Goal: Transaction & Acquisition: Complete application form

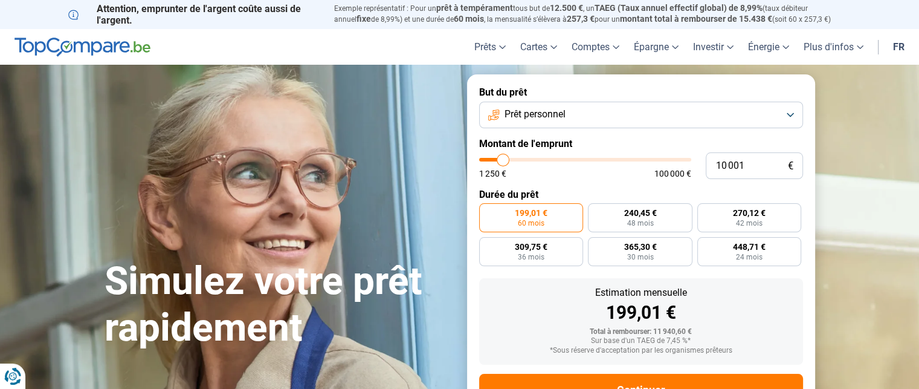
type input "9 750"
type input "9750"
type input "10 250"
type input "10250"
type input "10 500"
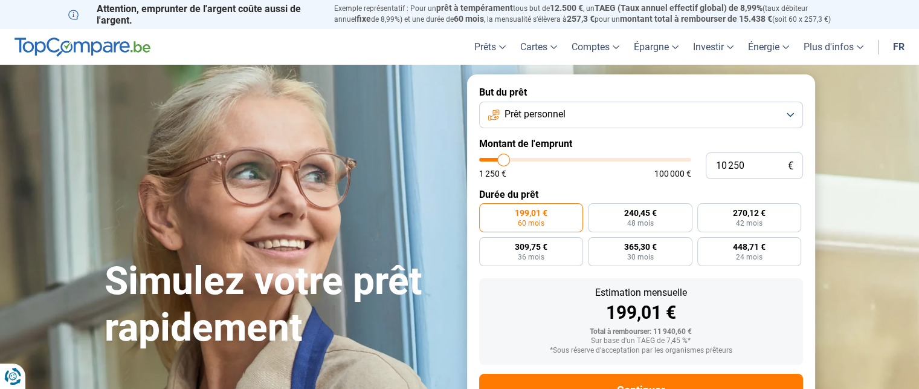
type input "10500"
type input "10 750"
type input "10750"
type input "11 000"
type input "11000"
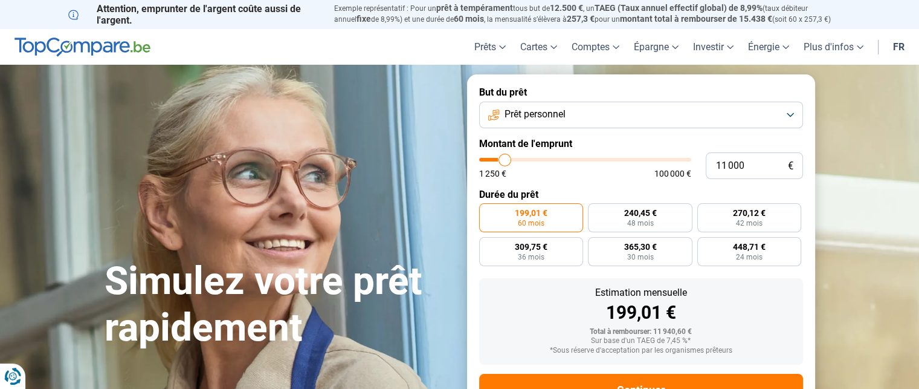
type input "11 250"
type input "11250"
type input "11 500"
type input "11500"
type input "11 750"
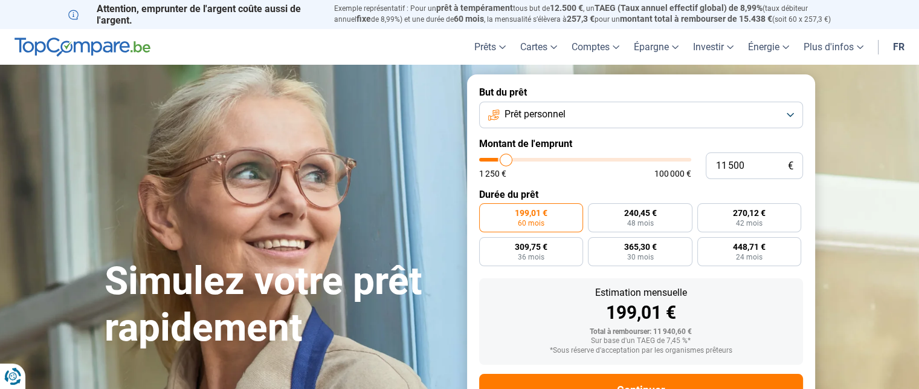
type input "11750"
type input "12 000"
type input "12000"
type input "12 500"
type input "12500"
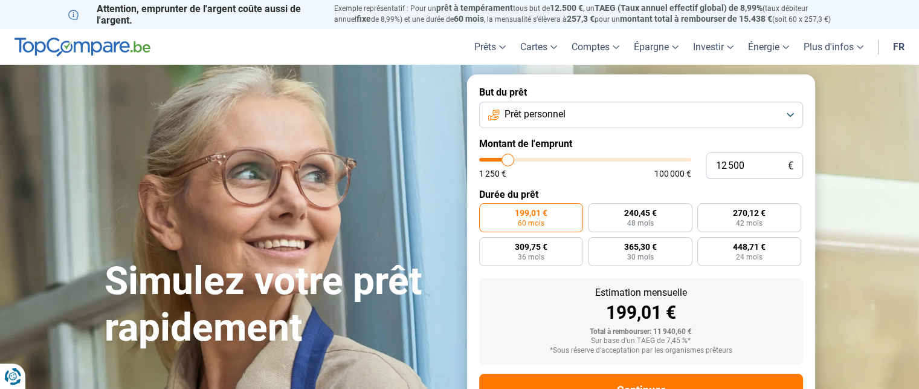
type input "12 750"
type input "12750"
type input "13 250"
type input "13250"
type input "13 500"
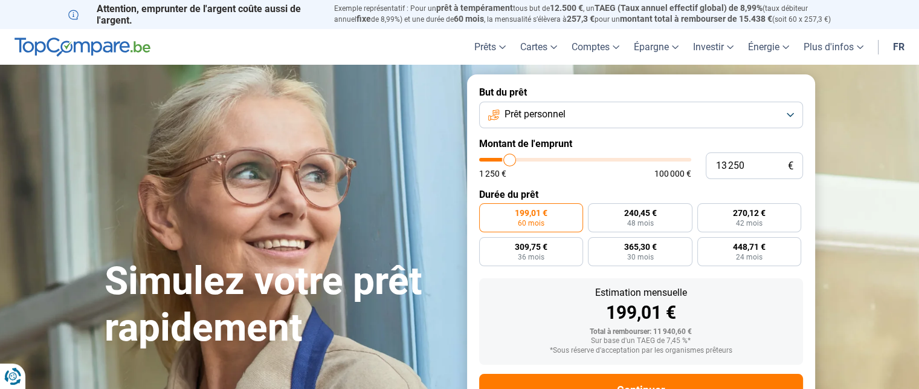
type input "13500"
type input "13 750"
type input "13750"
type input "14 000"
type input "14000"
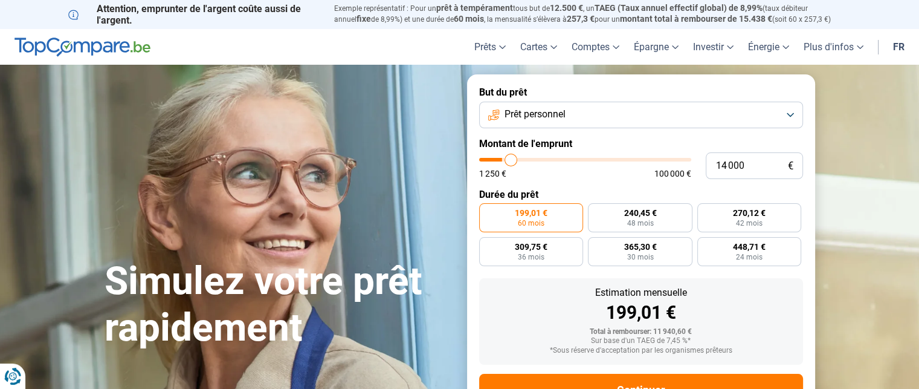
type input "14 250"
type input "14250"
type input "14 750"
type input "14750"
type input "15 000"
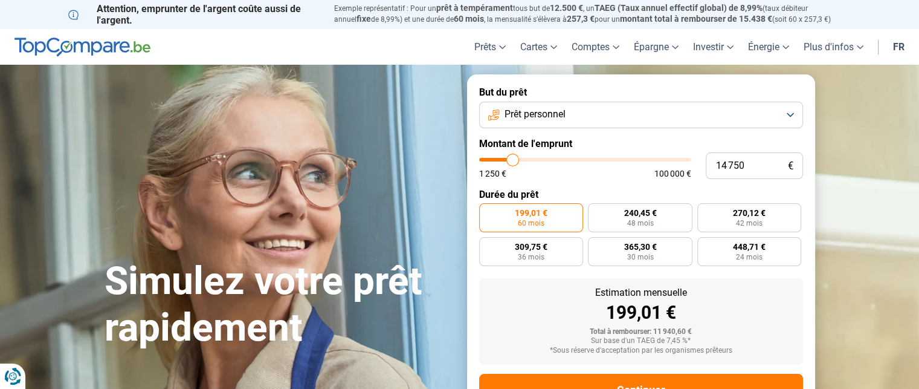
type input "15000"
type input "15 250"
type input "15250"
type input "15 500"
type input "15500"
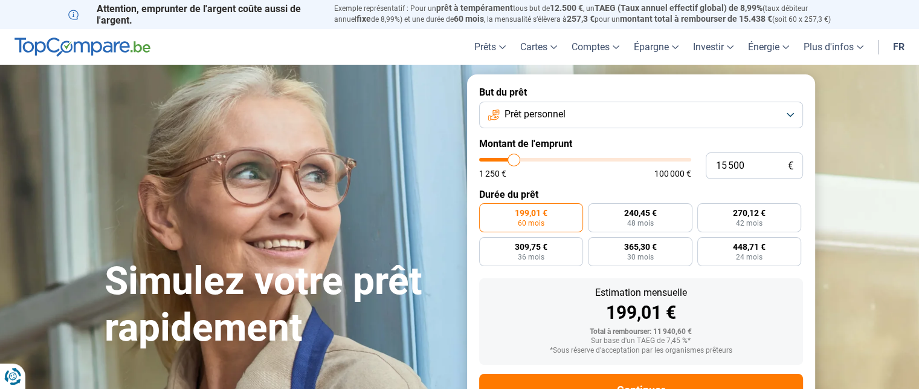
type input "15 750"
type input "15750"
type input "16 000"
type input "16000"
type input "16 250"
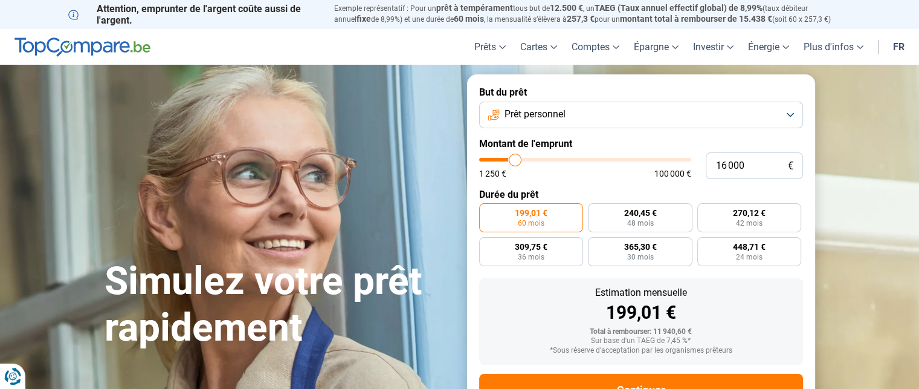
type input "16250"
type input "16 500"
type input "16500"
type input "16 750"
type input "16750"
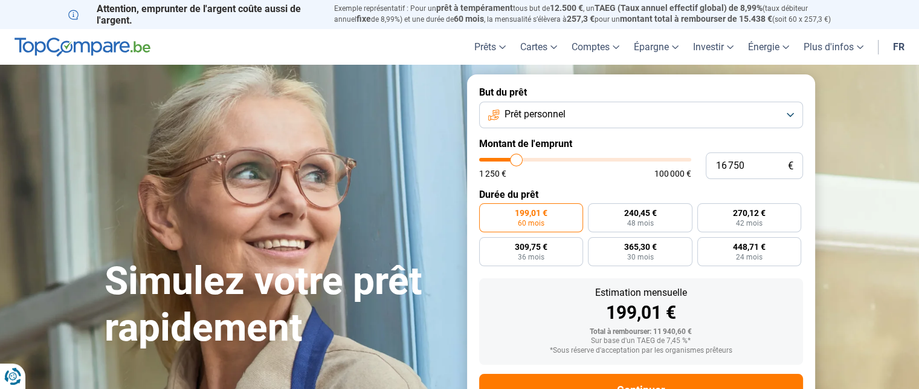
type input "17 250"
type input "17250"
type input "17 500"
type input "17500"
type input "17 750"
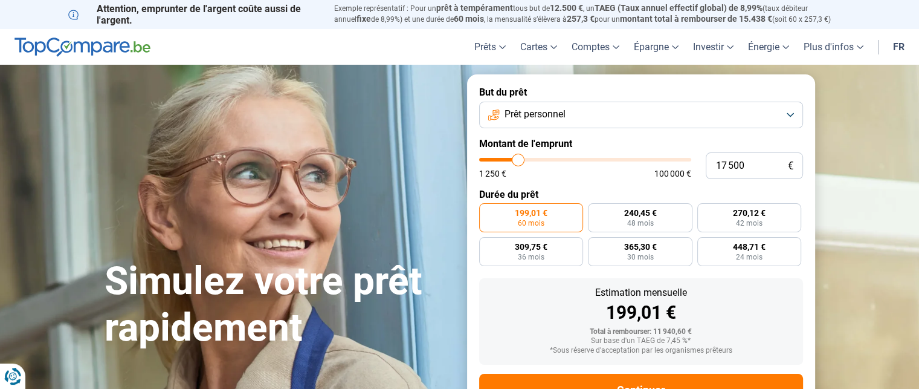
type input "17750"
type input "18 000"
type input "18000"
type input "18 250"
type input "18250"
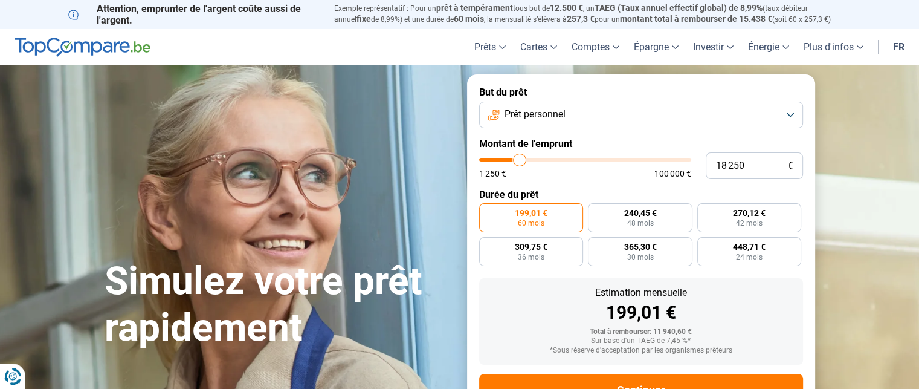
type input "18 500"
type input "18500"
type input "18 000"
type input "18000"
type input "17 500"
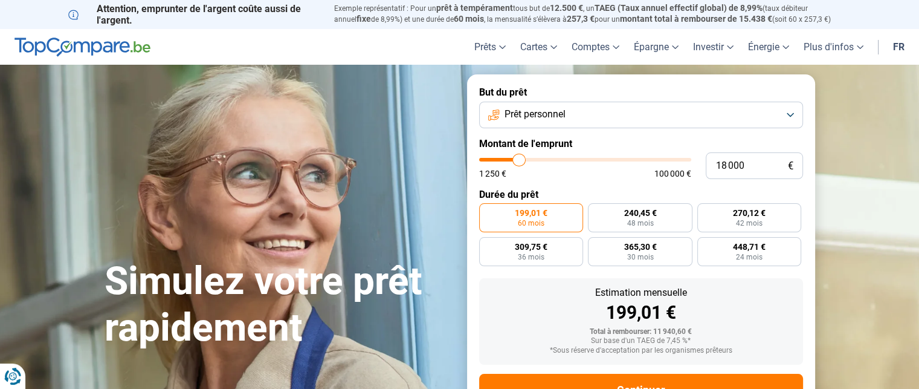
type input "17500"
type input "16 250"
type input "16250"
type input "15 500"
type input "15500"
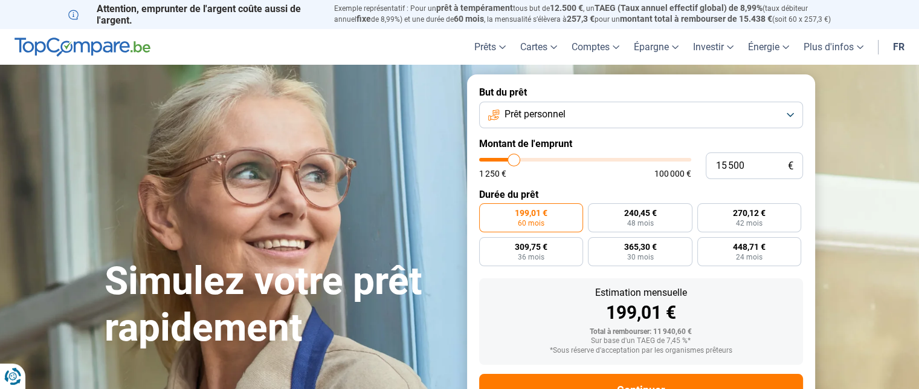
type input "14 750"
type input "14750"
type input "13 250"
type input "13250"
type input "12 500"
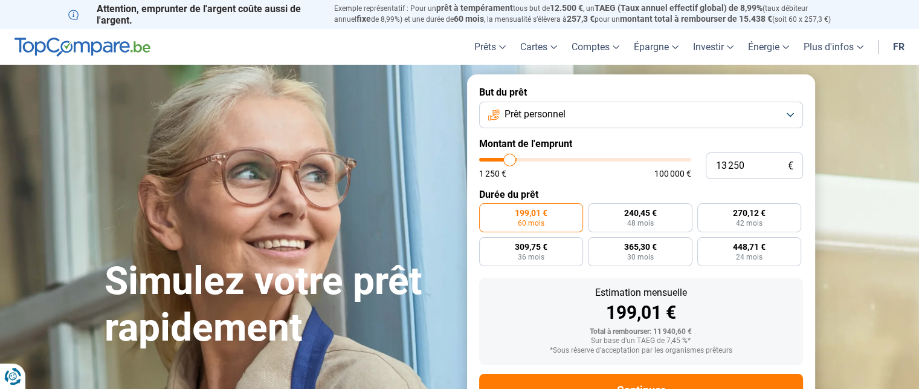
type input "12500"
type input "11 500"
type input "11500"
type input "9 000"
type input "9000"
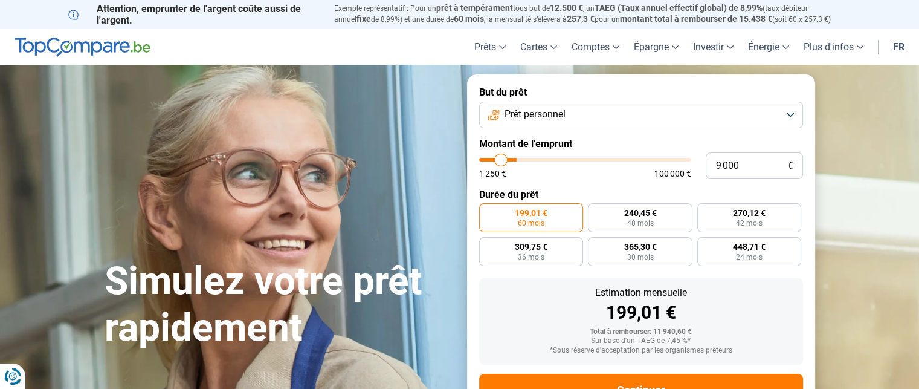
type input "8 250"
type input "8250"
type input "7 000"
type input "7000"
type input "5 500"
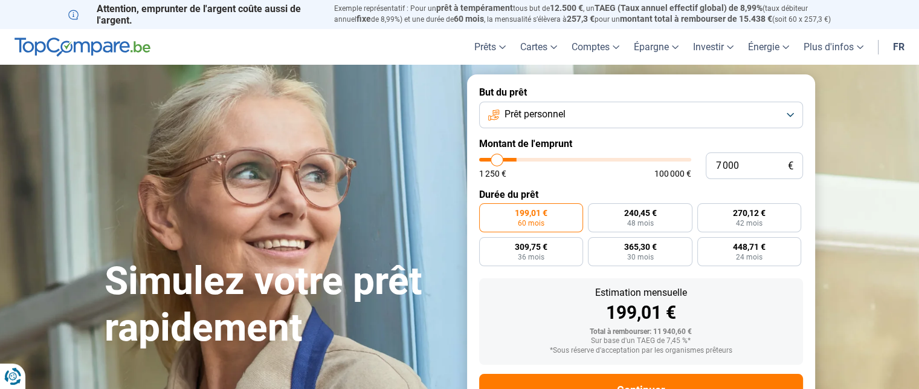
type input "5500"
type input "3 750"
type input "3750"
type input "2 500"
type input "2500"
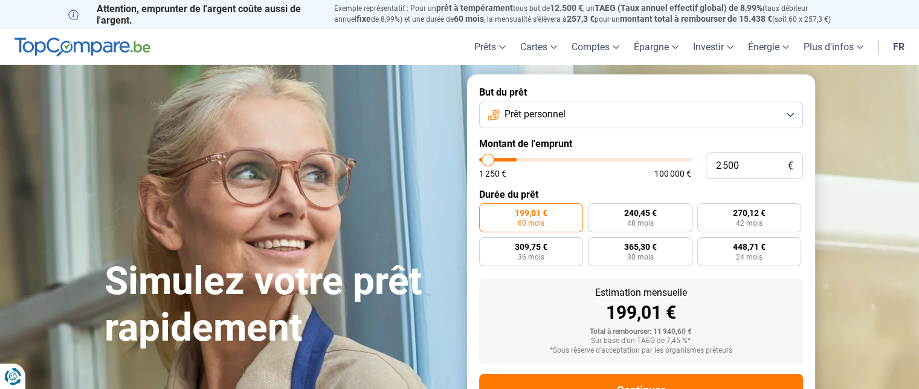
type input "2 000"
type input "2000"
type input "1 250"
type input "1250"
type input "1 500"
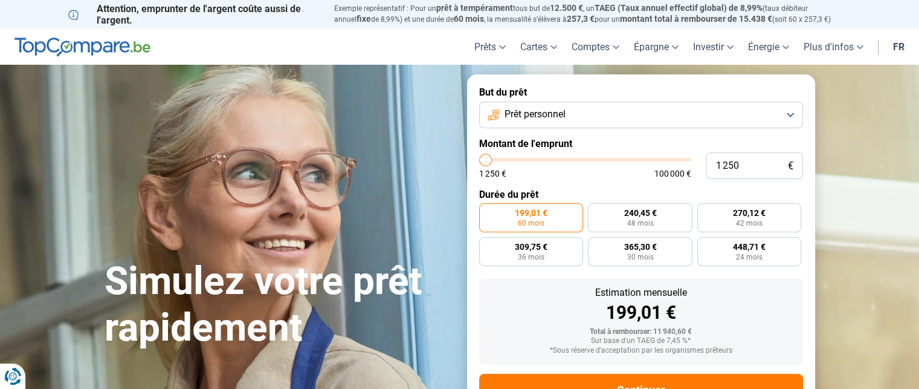
type input "1500"
type input "1 750"
type input "1750"
type input "2 500"
type input "2500"
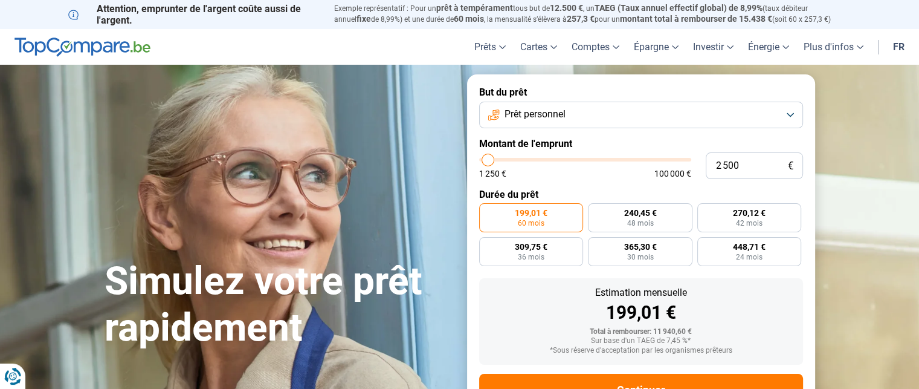
type input "2 750"
type input "2750"
type input "3 000"
type input "3000"
type input "3 250"
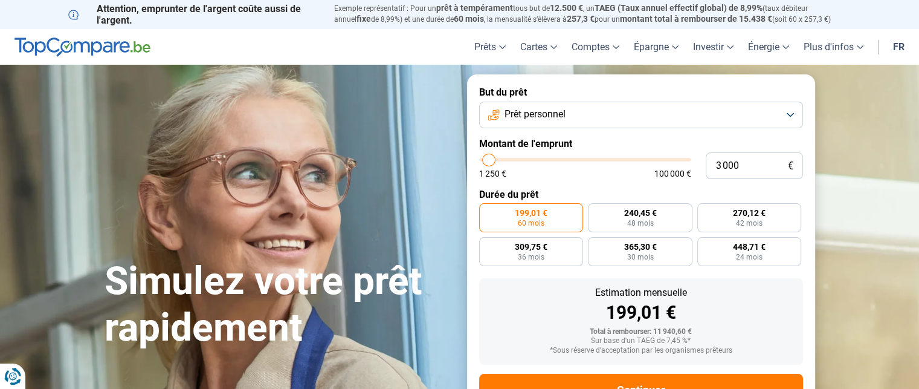
type input "3250"
type input "3 500"
type input "3500"
type input "3 750"
type input "3750"
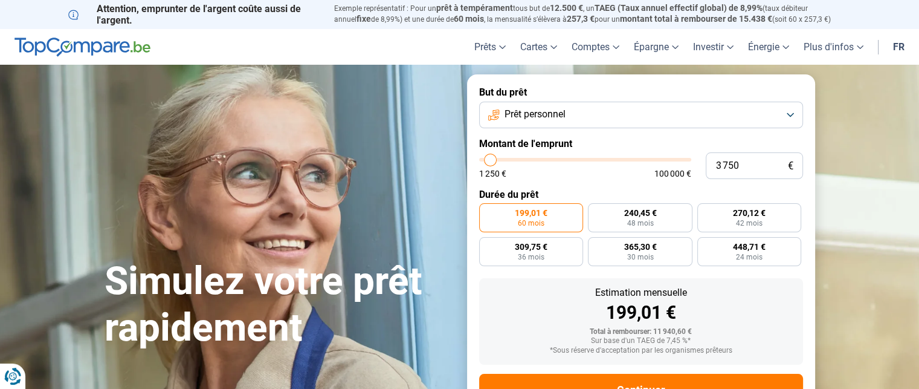
type input "4 000"
type input "4000"
type input "4 250"
type input "4250"
type input "4 500"
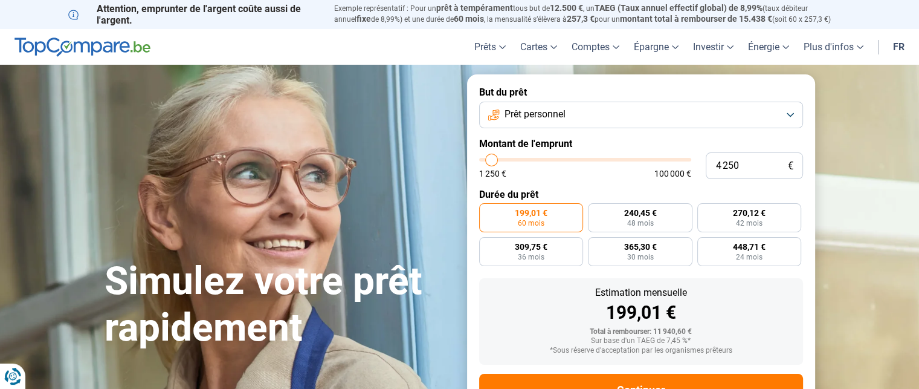
type input "4500"
type input "4 750"
type input "4750"
type input "5 000"
type input "5000"
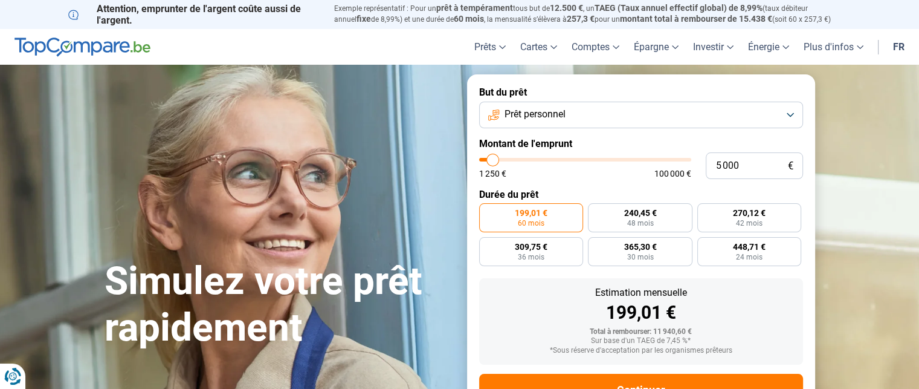
type input "5 250"
type input "5250"
type input "6 000"
type input "6000"
type input "6 250"
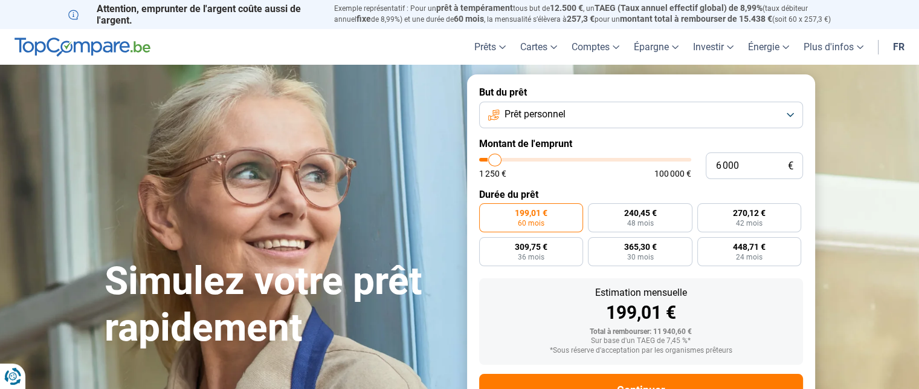
type input "6250"
type input "6 500"
type input "6500"
type input "6 750"
type input "6750"
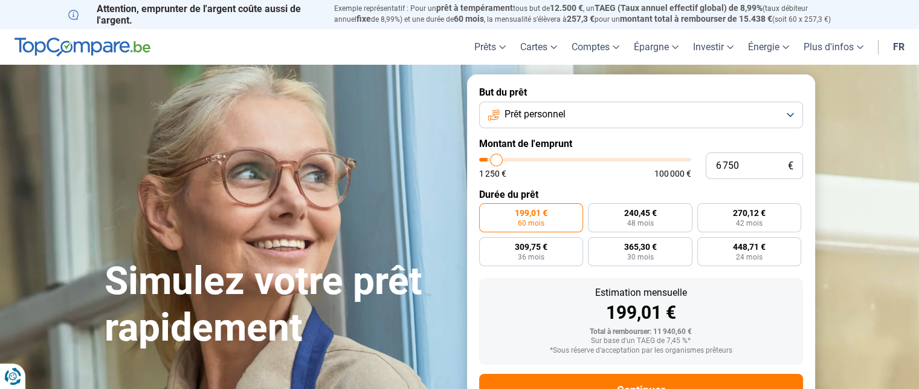
type input "7 000"
type input "7000"
type input "7 250"
type input "7250"
type input "7 500"
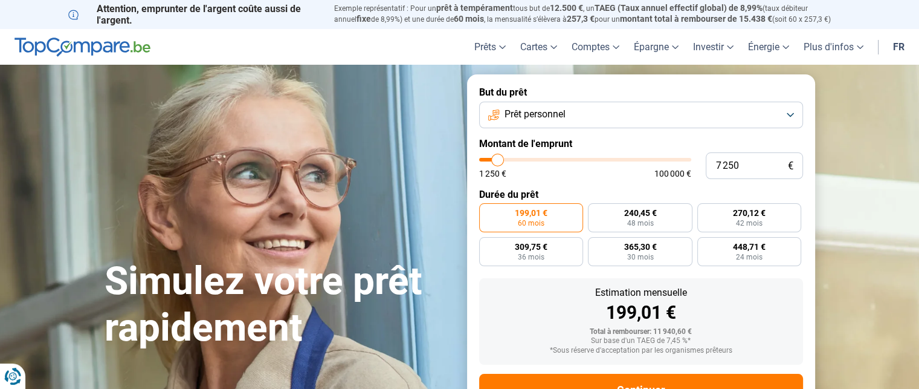
type input "7500"
type input "7 750"
type input "7750"
type input "8 250"
type input "8250"
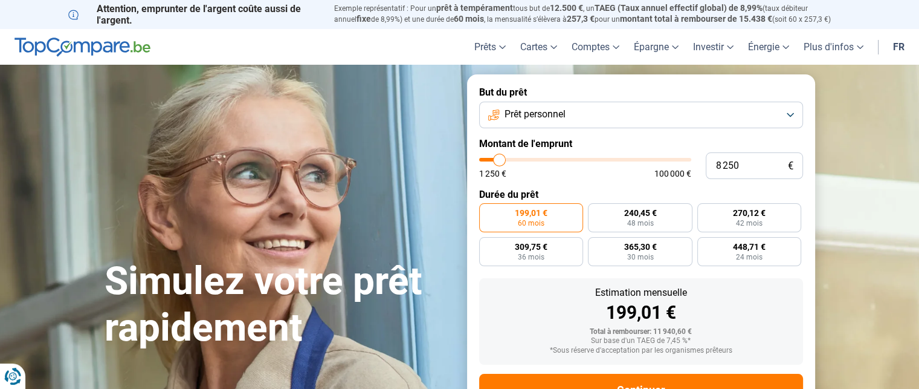
type input "8 500"
type input "8500"
type input "9 000"
type input "9000"
type input "9 250"
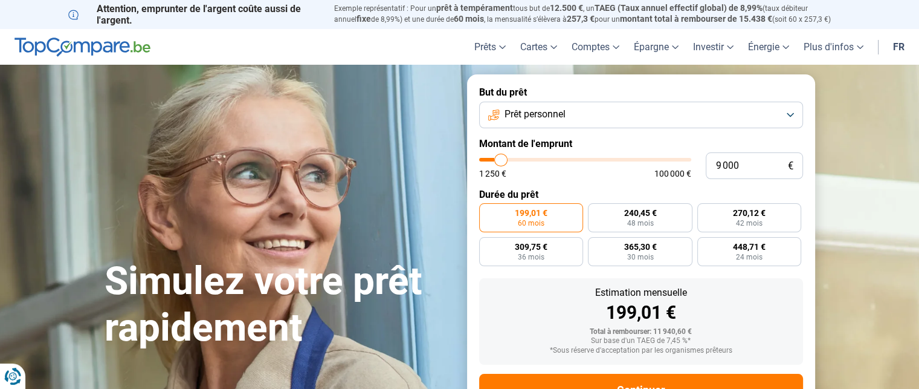
type input "9250"
type input "9 500"
type input "9500"
type input "9 250"
type input "9250"
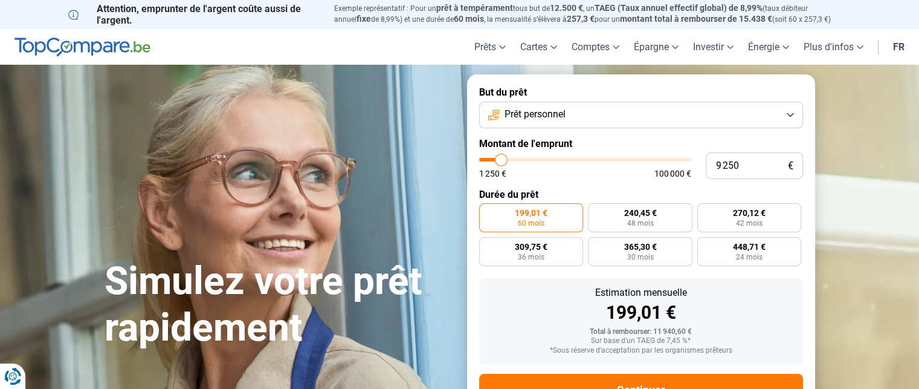
type input "9 000"
type input "9000"
type input "8 500"
type input "8500"
type input "8 000"
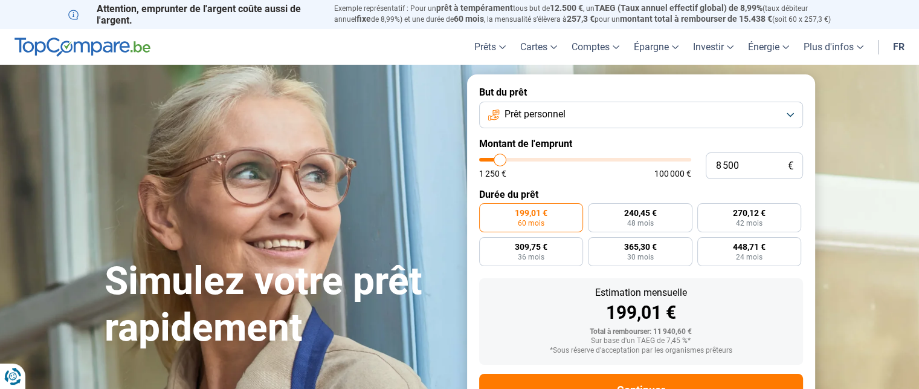
type input "8000"
type input "7 750"
type input "7750"
type input "7 500"
type input "7500"
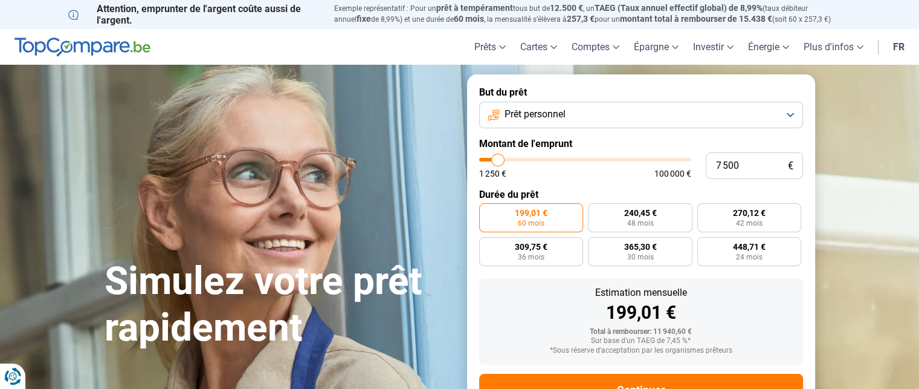
type input "7 250"
type input "7250"
type input "7 000"
type input "7000"
type input "6 500"
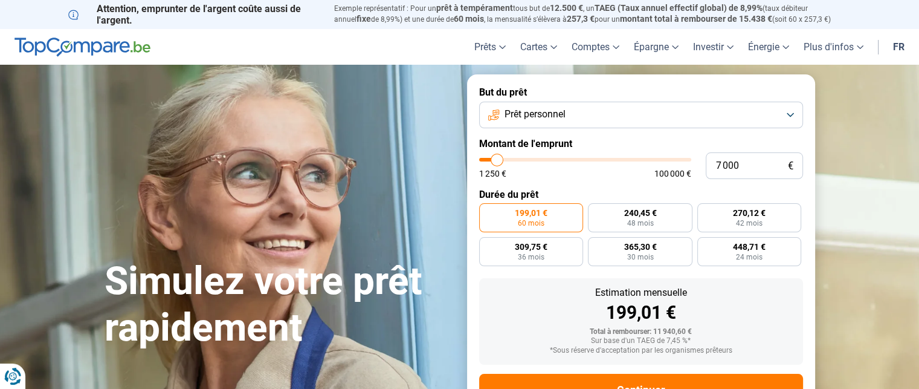
type input "6500"
type input "6 250"
type input "6250"
type input "6 000"
type input "6000"
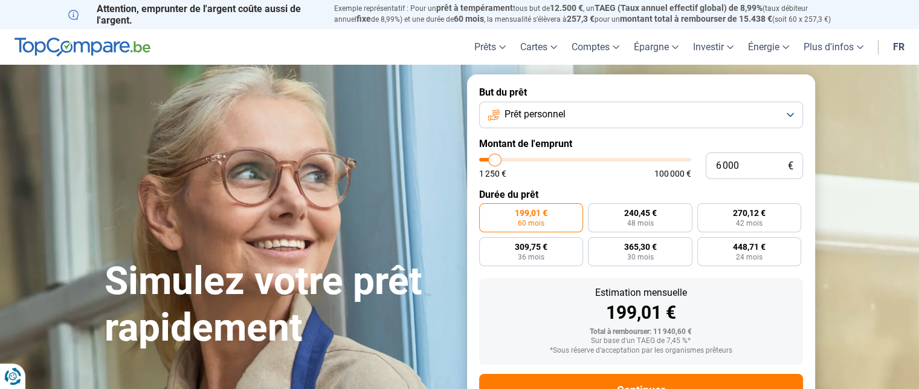
type input "5 750"
type input "5750"
type input "5 250"
type input "5250"
type input "5 000"
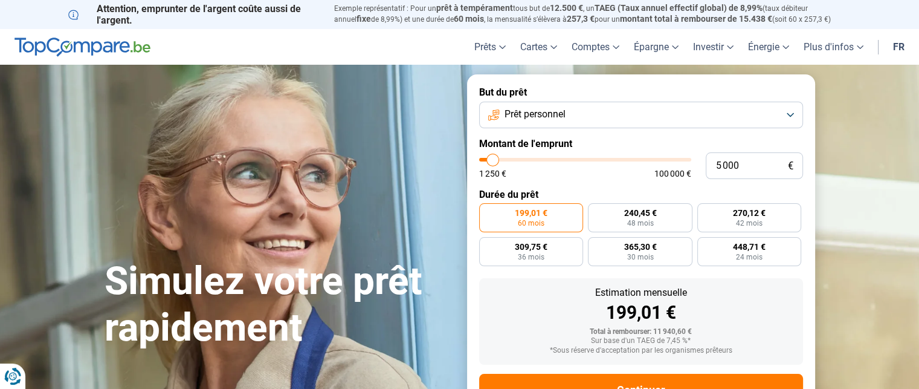
drag, startPoint x: 502, startPoint y: 157, endPoint x: 493, endPoint y: 158, distance: 9.1
type input "5000"
click at [493, 158] on input "range" at bounding box center [585, 160] width 212 height 4
radio input "true"
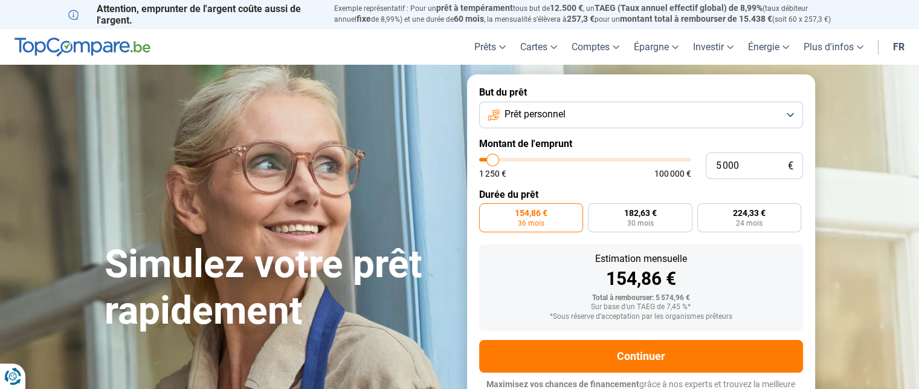
scroll to position [14, 0]
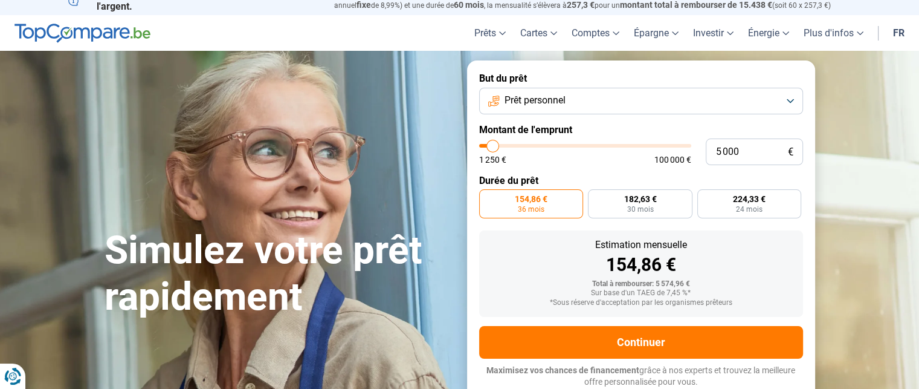
type input "7 000"
type input "7000"
type input "7 250"
type input "7250"
type input "7 500"
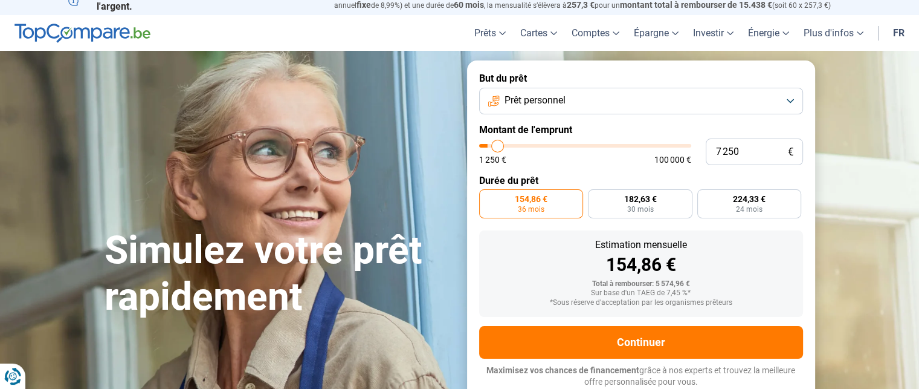
type input "7500"
type input "7 750"
type input "7750"
type input "8 500"
type input "8500"
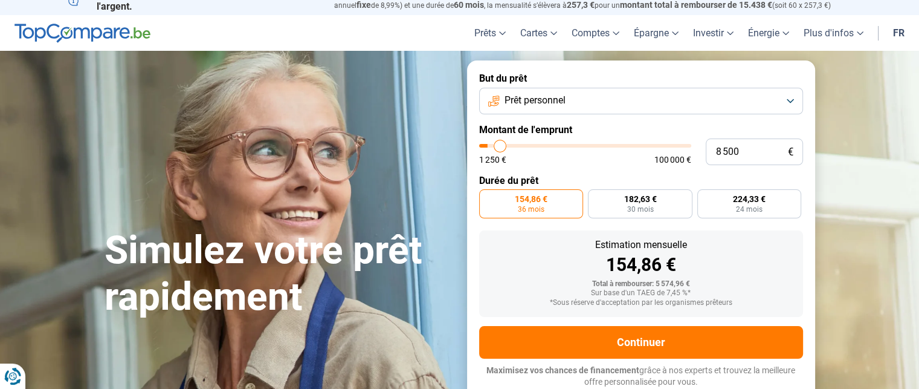
type input "8 750"
type input "8750"
type input "9 250"
type input "9250"
type input "9 500"
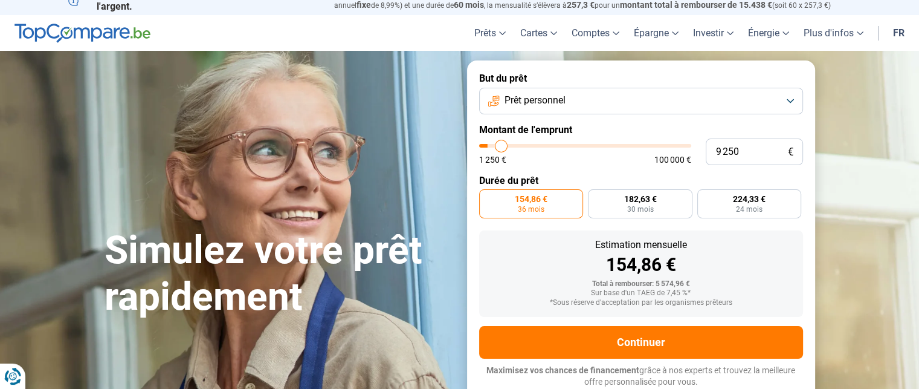
type input "9500"
type input "9 750"
type input "9750"
type input "10 000"
type input "10000"
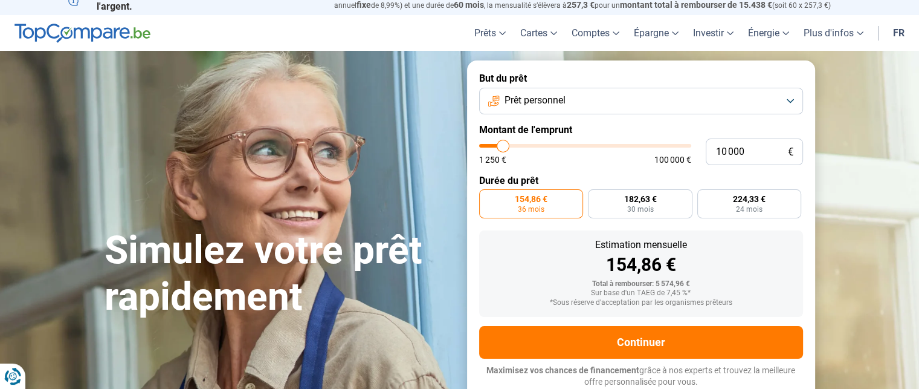
type input "10 250"
type input "10250"
type input "10 500"
drag, startPoint x: 497, startPoint y: 147, endPoint x: 503, endPoint y: 148, distance: 6.2
click at [503, 147] on input "range" at bounding box center [585, 146] width 212 height 4
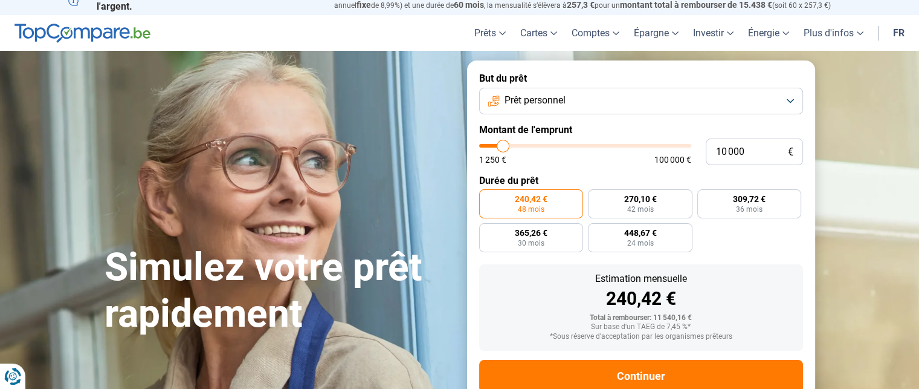
scroll to position [48, 0]
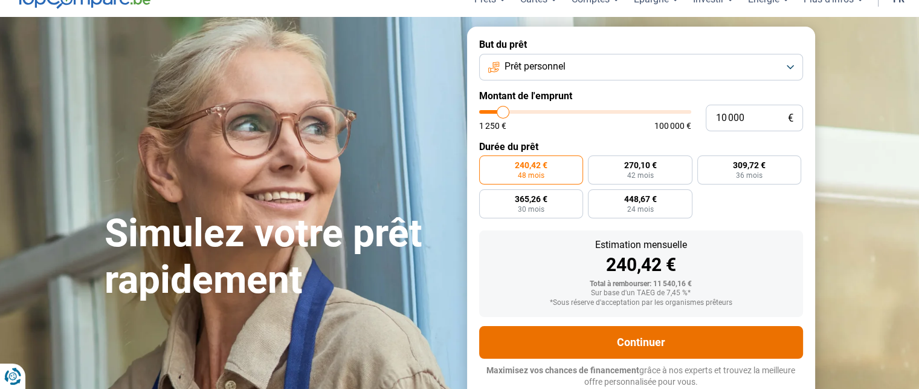
click at [711, 341] on button "Continuer" at bounding box center [641, 342] width 324 height 33
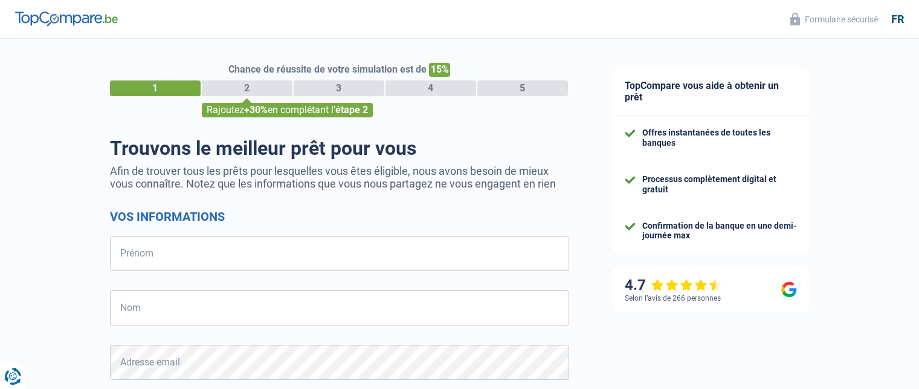
select select "32"
click at [172, 252] on input "Prénom" at bounding box center [339, 253] width 459 height 35
type input "j"
type input "Jean"
type input "Pauwels"
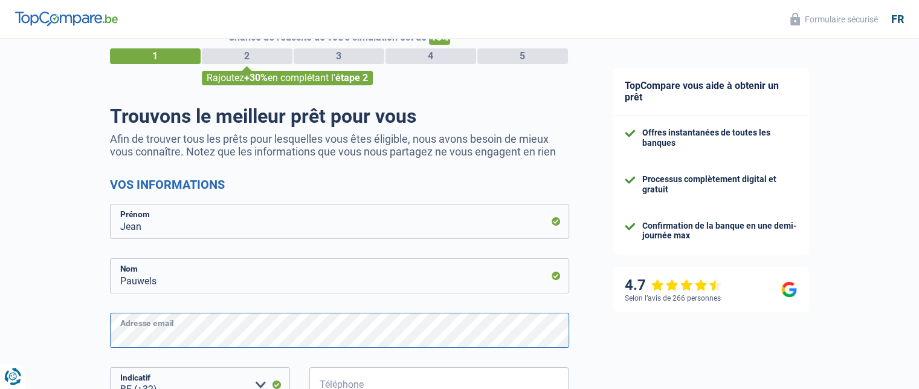
scroll to position [121, 0]
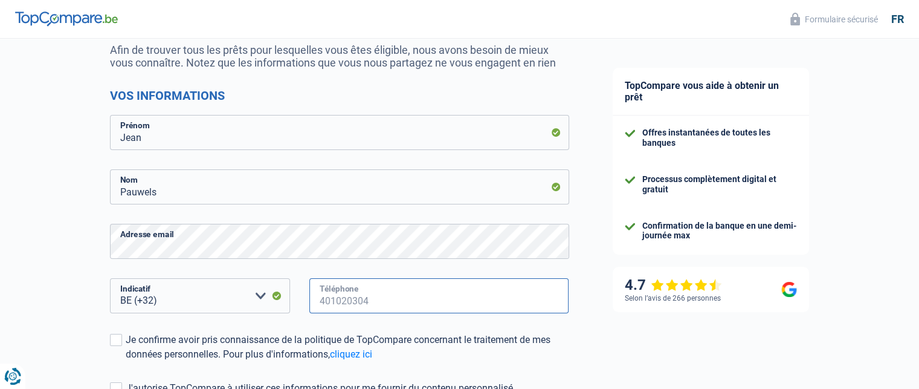
click at [343, 305] on input "Téléphone" at bounding box center [439, 295] width 260 height 35
type input "491566474"
click at [116, 343] on span at bounding box center [116, 340] width 12 height 12
click at [126, 361] on input "Je confirme avoir pris connaissance de la politique de TopCompare concernant le…" at bounding box center [126, 361] width 0 height 0
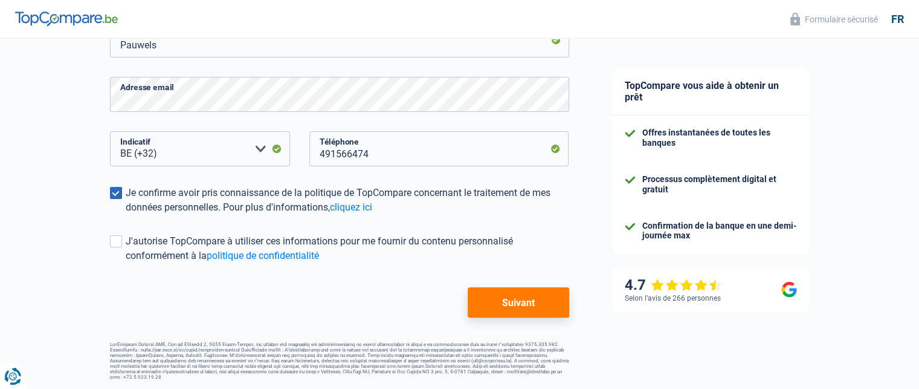
scroll to position [268, 0]
click at [502, 301] on button "Suivant" at bounding box center [518, 301] width 101 height 30
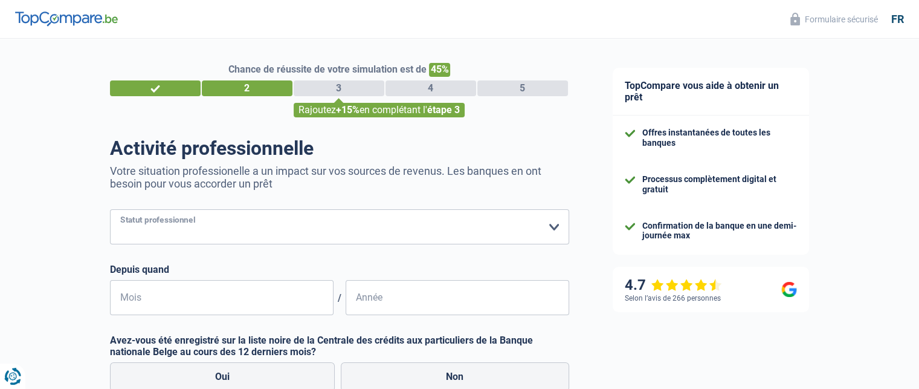
click at [344, 226] on select "Ouvrier Employé privé Employé public Invalide Indépendant Pensionné Chômeur Mut…" at bounding box center [339, 226] width 459 height 35
select select "independent"
click at [110, 210] on select "Ouvrier Employé privé Employé public Invalide Indépendant Pensionné Chômeur Mut…" at bounding box center [339, 226] width 459 height 35
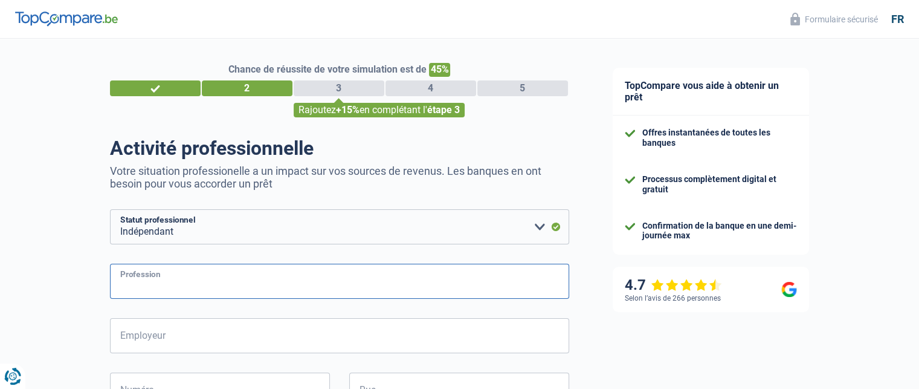
click at [198, 286] on input "Profession" at bounding box center [339, 281] width 459 height 35
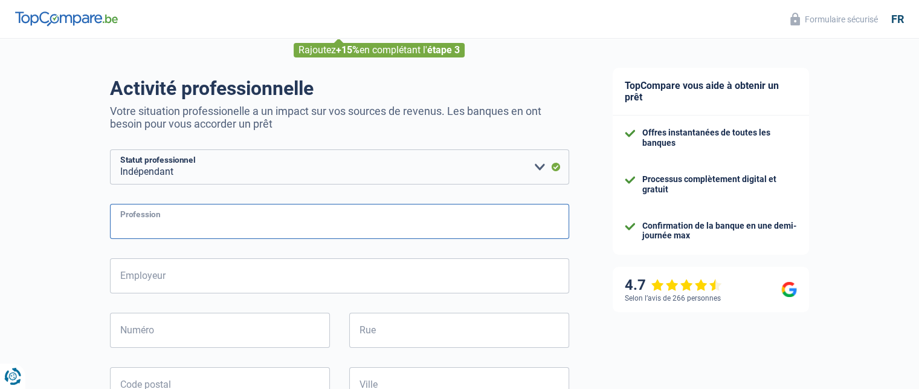
scroll to position [60, 0]
type input "Dirigeant"
click at [164, 279] on input "Employeur" at bounding box center [339, 274] width 459 height 35
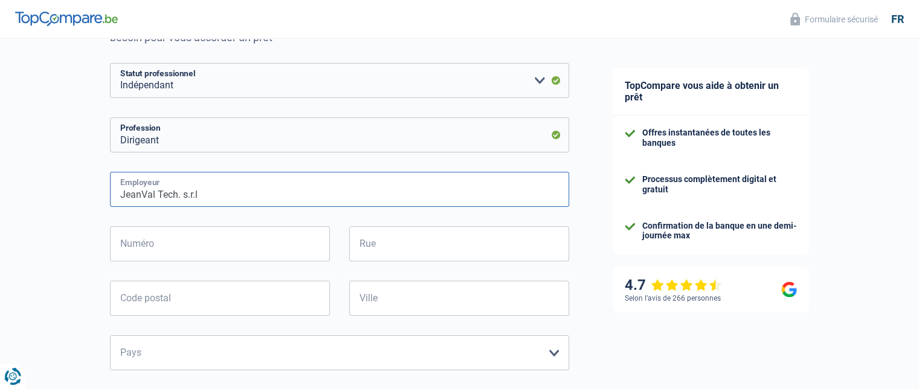
scroll to position [181, 0]
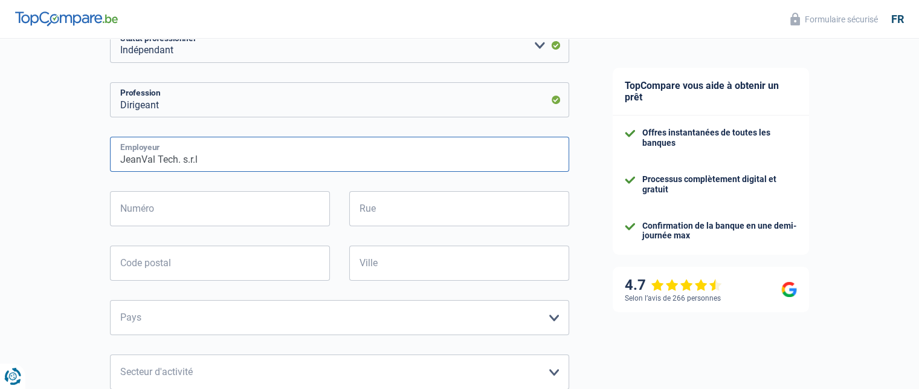
type input "JeanVal Tech. s.r.l"
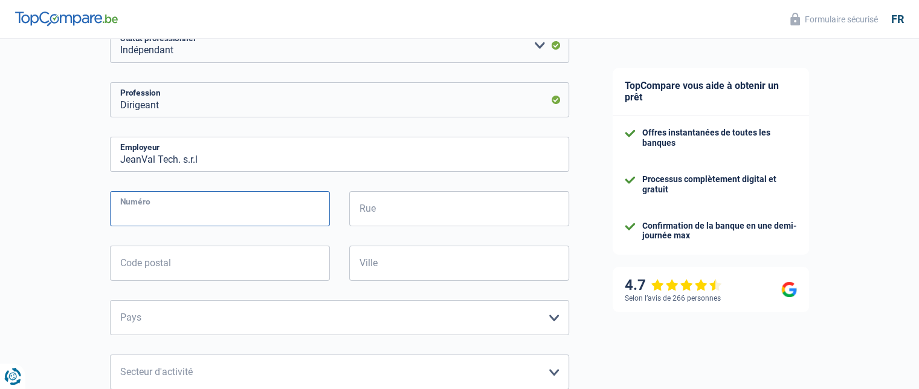
click at [205, 215] on input "Numéro" at bounding box center [220, 208] width 220 height 35
type input "17"
click at [413, 212] on input "Rue" at bounding box center [459, 208] width 220 height 35
type input "Breughelpark"
click at [222, 217] on input "17" at bounding box center [220, 208] width 220 height 35
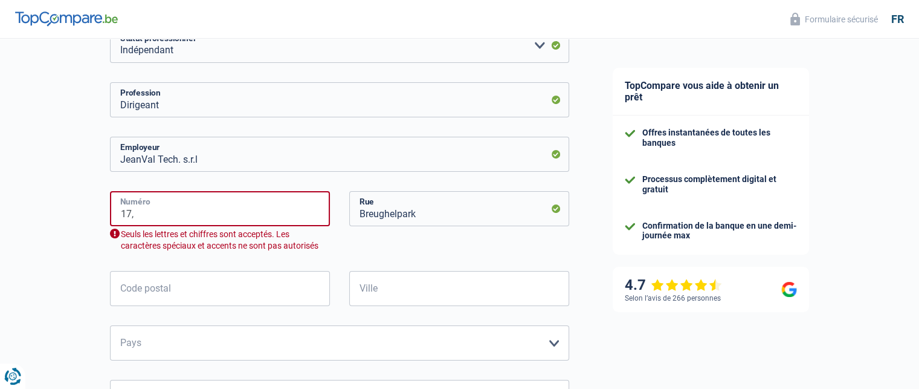
type input "17"
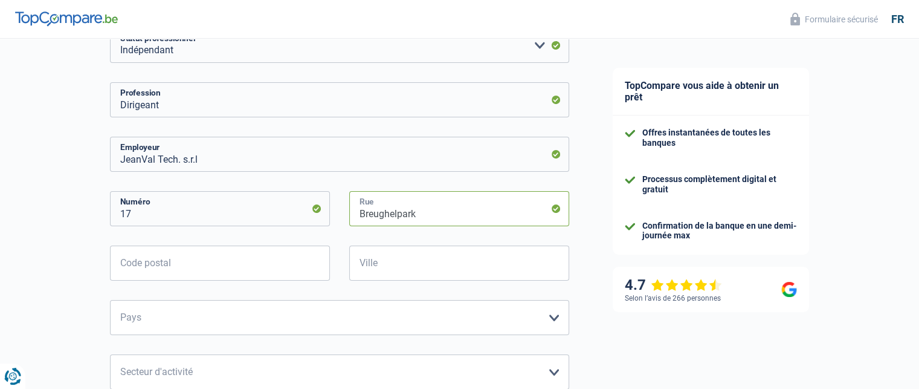
click at [441, 213] on input "Breughelpark" at bounding box center [459, 208] width 220 height 35
drag, startPoint x: 506, startPoint y: 216, endPoint x: 532, endPoint y: 216, distance: 25.4
click at [531, 216] on input "Breughelpark" at bounding box center [459, 208] width 220 height 35
type input "Breughelpark 17-38"
click at [246, 253] on input "Code postal" at bounding box center [220, 262] width 220 height 35
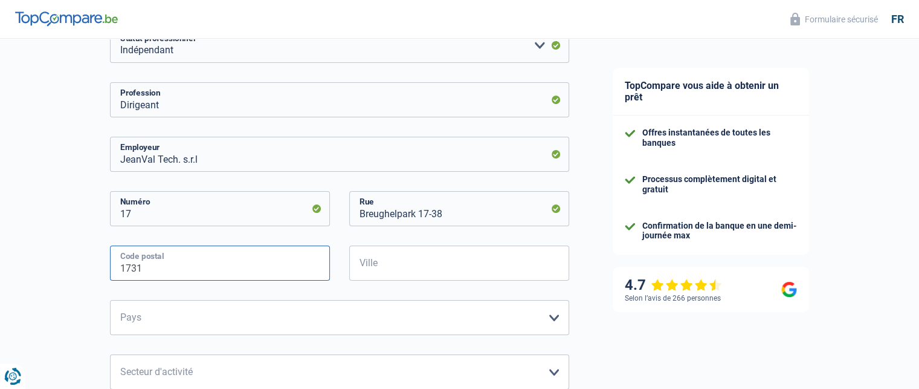
type input "1731"
click at [399, 272] on input "Ville" at bounding box center [459, 262] width 220 height 35
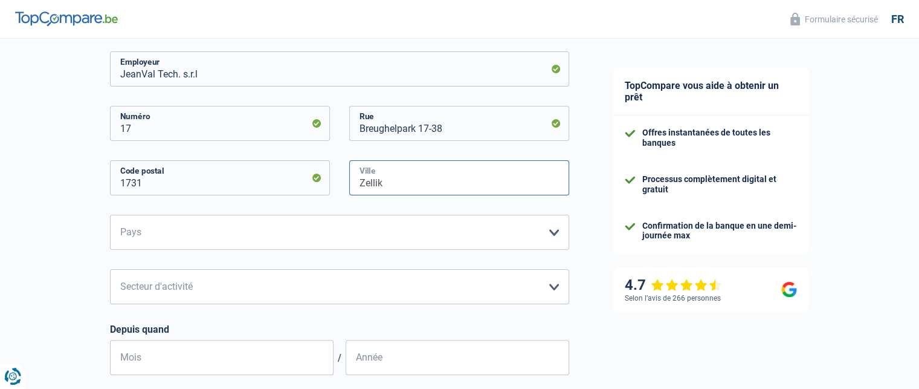
scroll to position [302, 0]
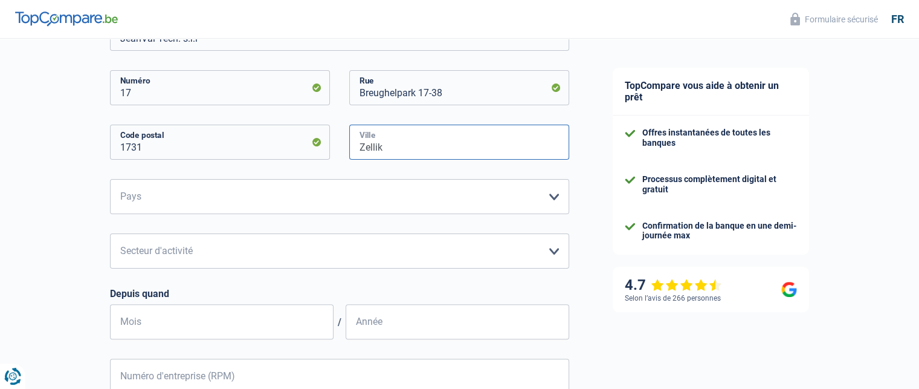
type input "Zellik"
click at [354, 204] on select "Belgique Luxembourg Veuillez sélectionner une option" at bounding box center [339, 196] width 459 height 35
select select "BE"
click at [110, 179] on select "Belgique Luxembourg Veuillez sélectionner une option" at bounding box center [339, 196] width 459 height 35
click at [201, 253] on select "Agriculture/Pêche Industrie Horeca Courier/Fitness/Taxi Construction Banques/As…" at bounding box center [339, 250] width 459 height 35
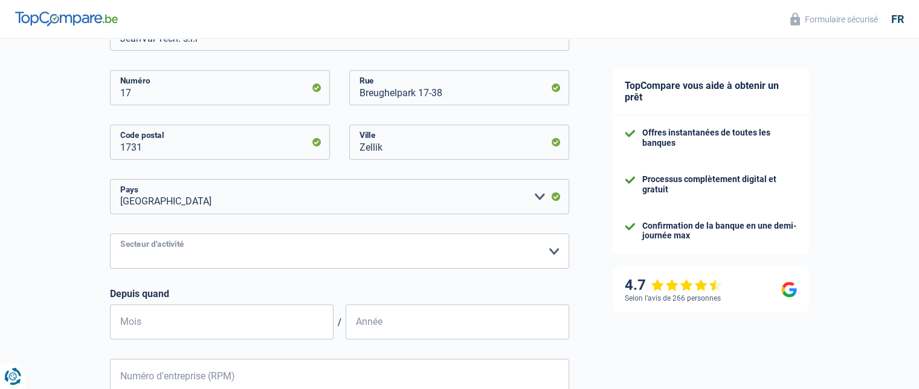
select select "industry"
click at [110, 234] on select "Agriculture/Pêche Industrie Horeca Courier/Fitness/Taxi Construction Banques/As…" at bounding box center [339, 250] width 459 height 35
click at [286, 320] on input "Mois" at bounding box center [222, 321] width 224 height 35
type input "09"
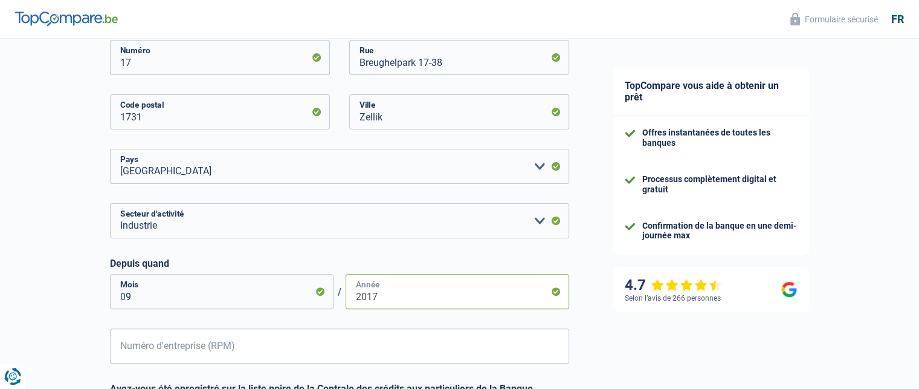
scroll to position [423, 0]
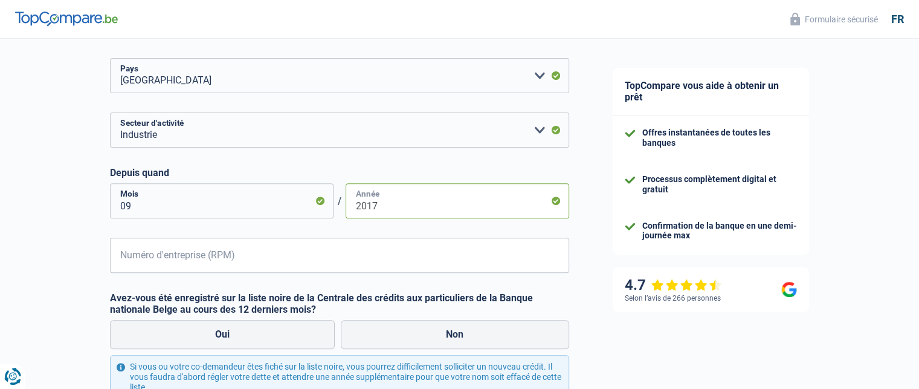
type input "2017"
click at [283, 249] on input "Numéro d'entreprise (RPM)" at bounding box center [339, 255] width 459 height 35
type input "0681556840"
click at [392, 332] on label "Non" at bounding box center [455, 334] width 228 height 29
click at [392, 332] on input "Non" at bounding box center [455, 334] width 228 height 29
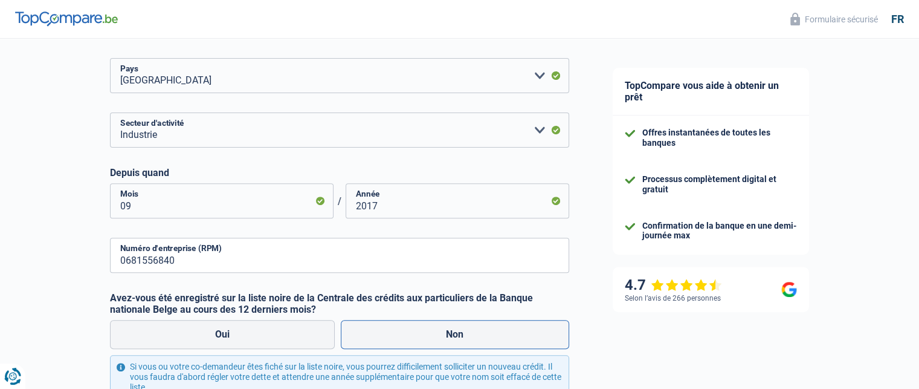
radio input "true"
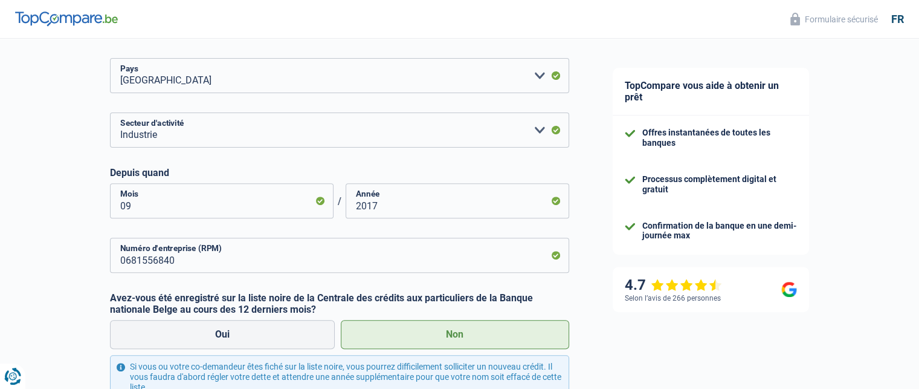
click at [432, 337] on label "Non" at bounding box center [455, 334] width 228 height 29
click at [432, 337] on input "Non" at bounding box center [455, 334] width 228 height 29
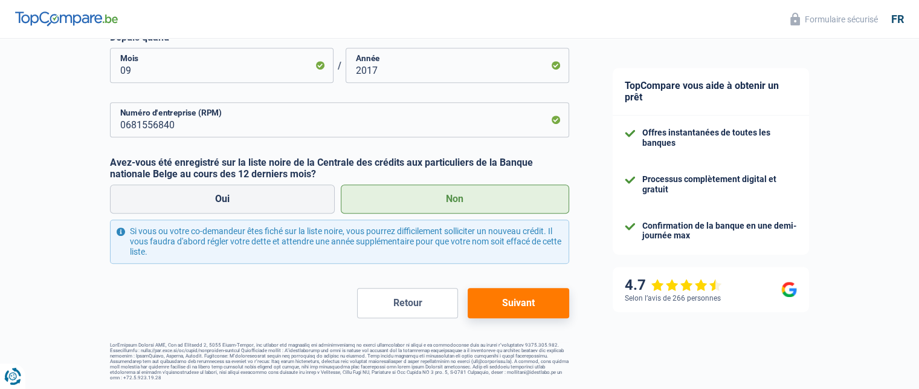
scroll to position [560, 0]
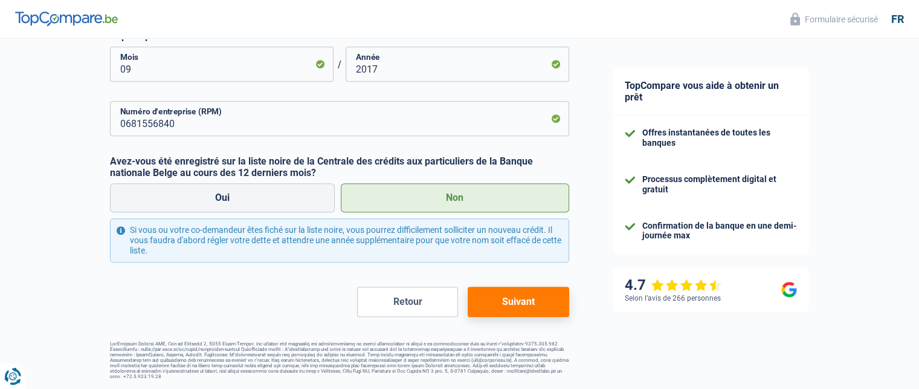
click at [521, 306] on button "Suivant" at bounding box center [518, 301] width 101 height 30
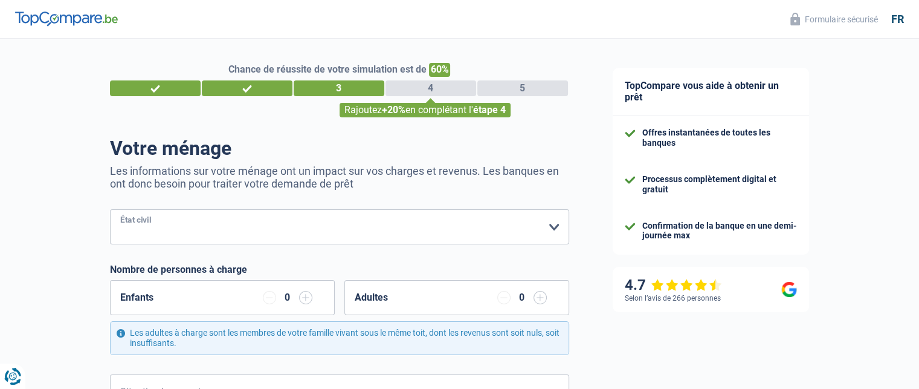
click at [557, 229] on select "Célibataire Marié(e) Cohabitant(e) légal(e) Divorcé(e) Veuf(ve) Séparé (de fait…" at bounding box center [339, 226] width 459 height 35
select select "single"
click at [110, 210] on select "Célibataire Marié(e) Cohabitant(e) légal(e) Divorcé(e) Veuf(ve) Séparé (de fait…" at bounding box center [339, 226] width 459 height 35
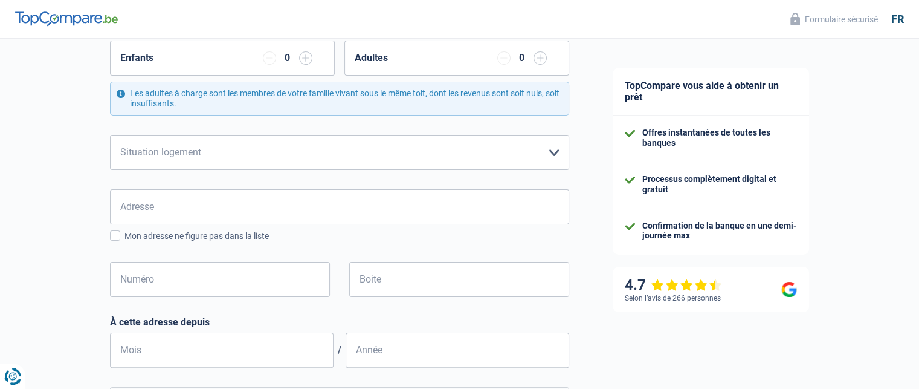
scroll to position [242, 0]
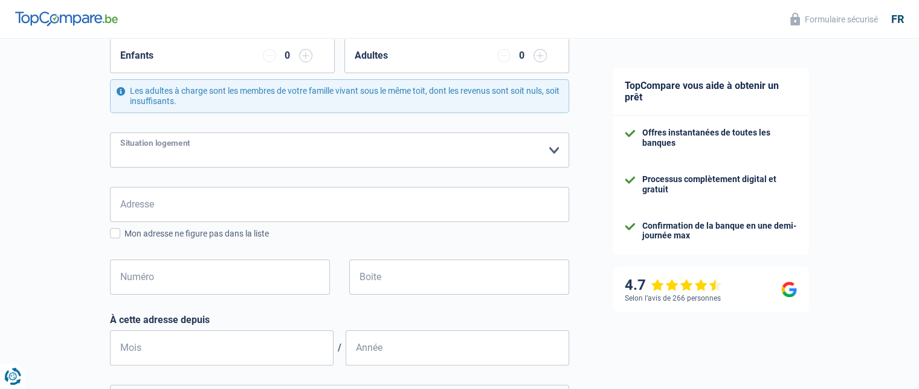
click at [552, 144] on select "Locataire Propriétaire avec prêt hypothécaire Propriétaire sans prêt hypothécai…" at bounding box center [339, 149] width 459 height 35
select select "ownerWithMortgage"
click at [110, 132] on select "Locataire Propriétaire avec prêt hypothécaire Propriétaire sans prêt hypothécai…" at bounding box center [339, 149] width 459 height 35
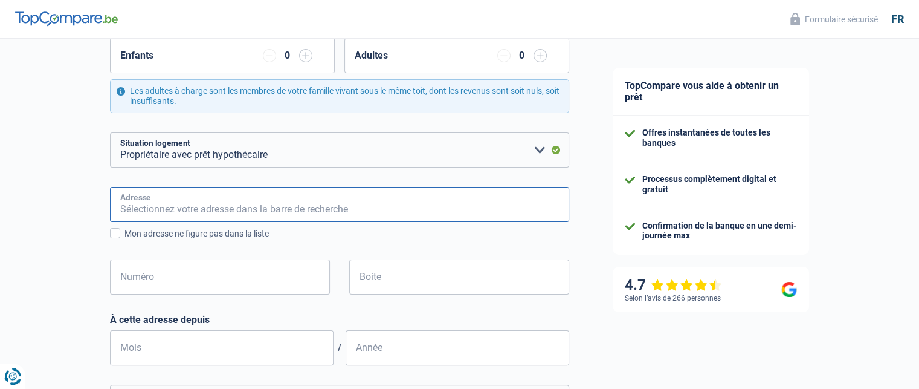
click at [174, 205] on input "Adresse" at bounding box center [339, 204] width 459 height 35
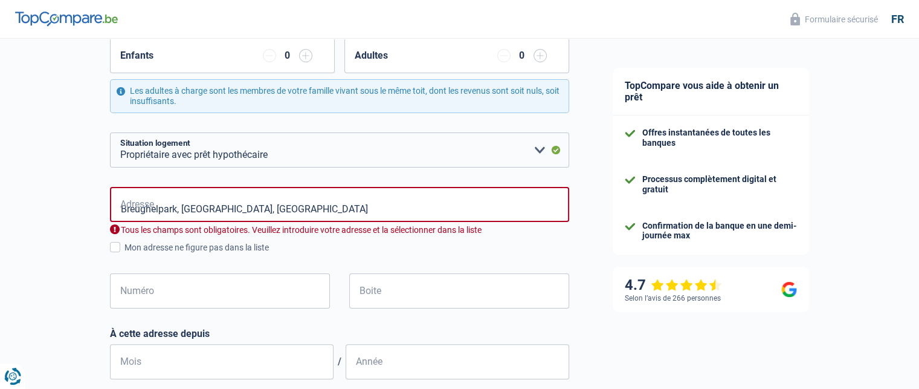
type input "Breughelpark, 1731, Asse, BE"
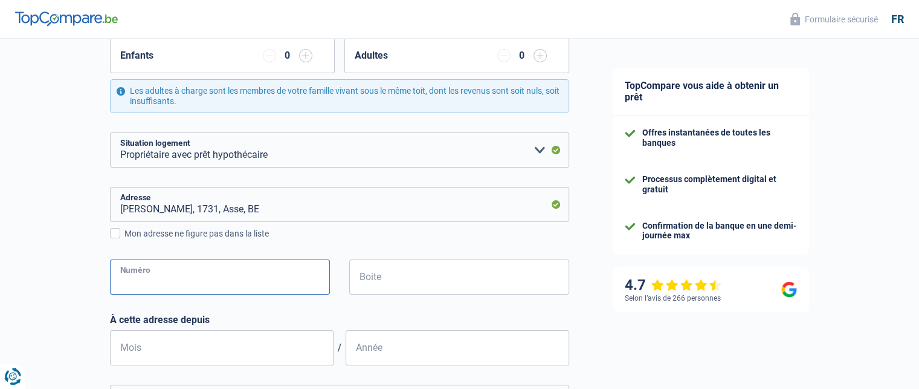
click at [178, 280] on input "Numéro" at bounding box center [220, 276] width 220 height 35
type input "17"
click at [386, 273] on input "Boite" at bounding box center [459, 276] width 220 height 35
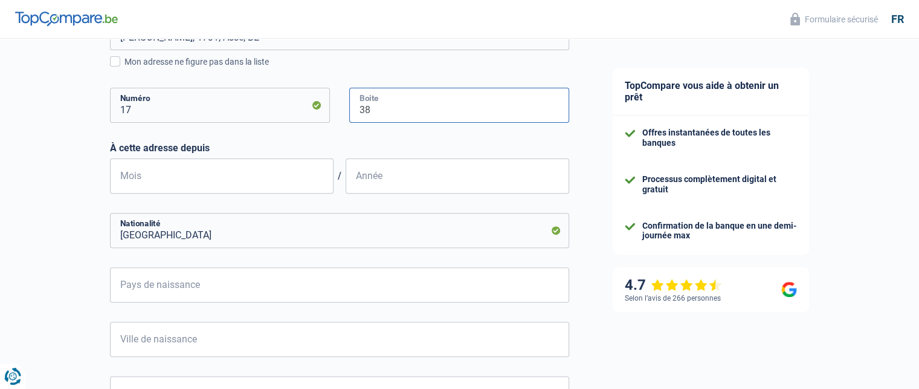
scroll to position [423, 0]
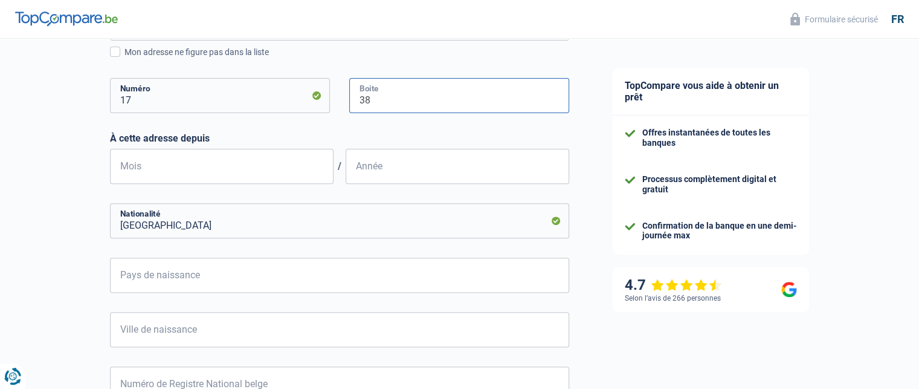
type input "38"
click at [283, 166] on input "Mois" at bounding box center [222, 166] width 224 height 35
type input "09"
type input "2017"
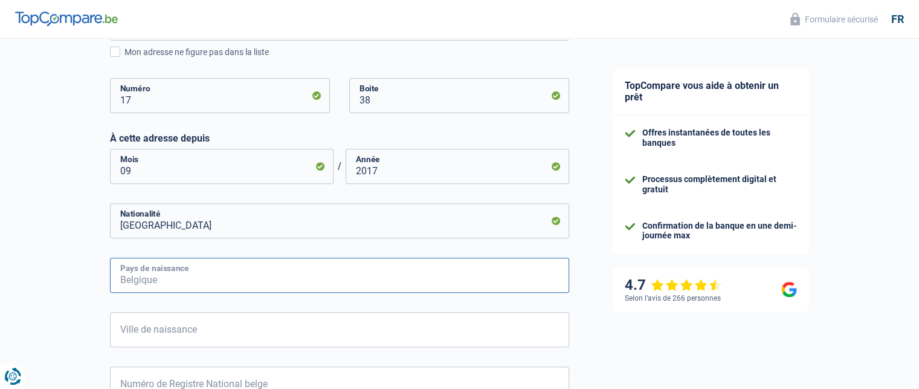
click at [178, 273] on input "Pays de naissance" at bounding box center [339, 274] width 459 height 35
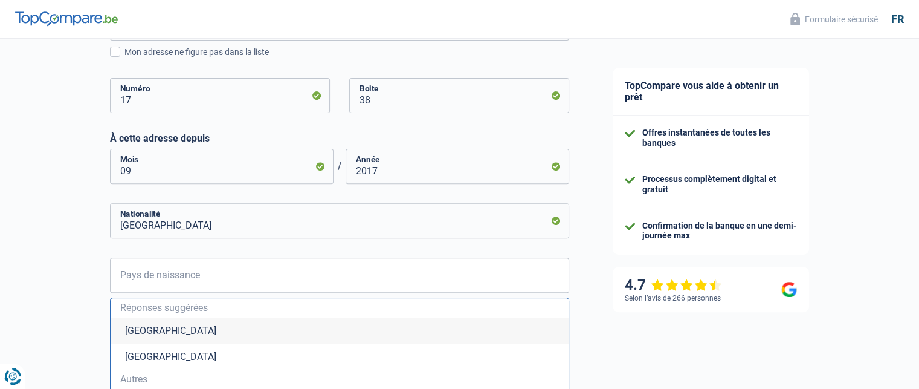
click at [137, 336] on li "Belgique" at bounding box center [340, 330] width 458 height 26
type input "Belgique"
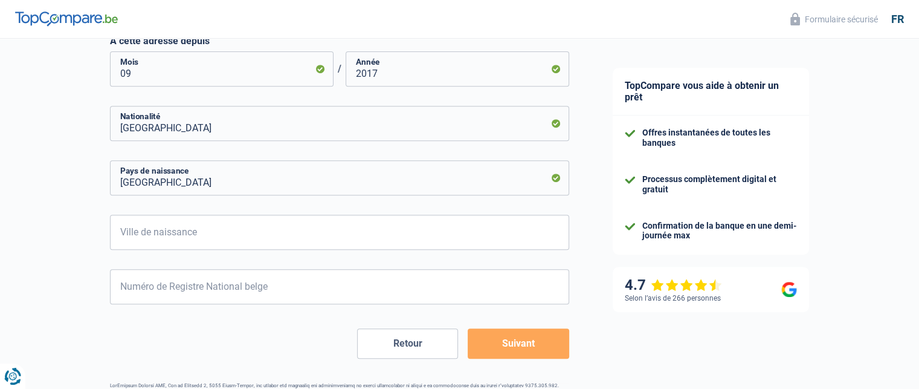
scroll to position [544, 0]
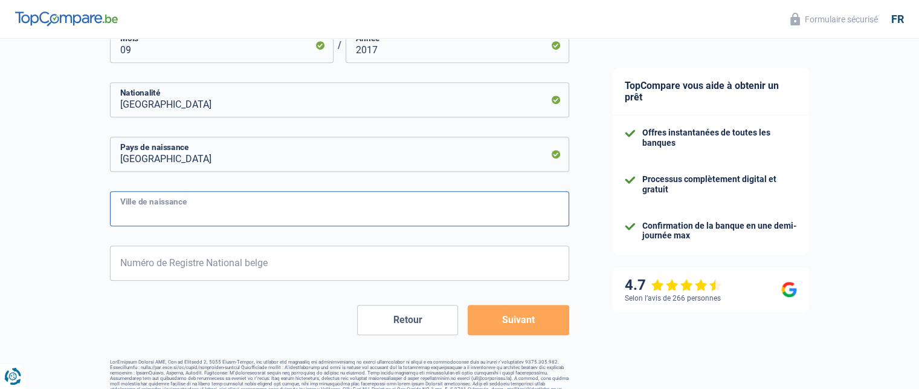
click at [152, 215] on input "Ville de naissance" at bounding box center [339, 208] width 459 height 35
type input "Bruxelles"
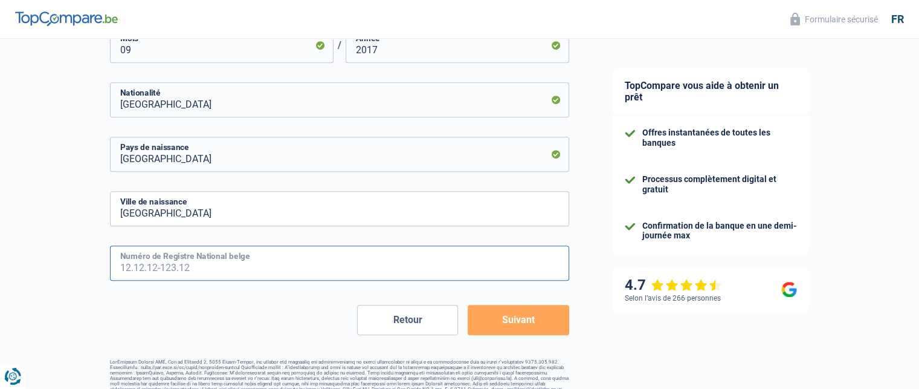
click at [271, 267] on input "Numéro de Registre National belge" at bounding box center [339, 262] width 459 height 35
type input "72.09.17-147.45"
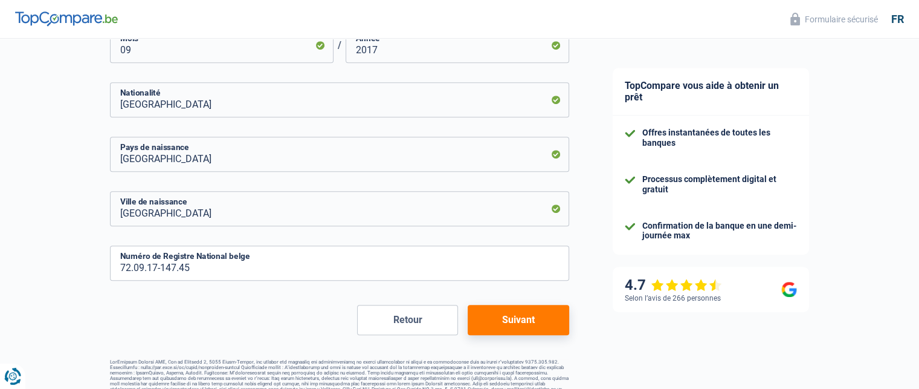
click at [546, 311] on button "Suivant" at bounding box center [518, 320] width 101 height 30
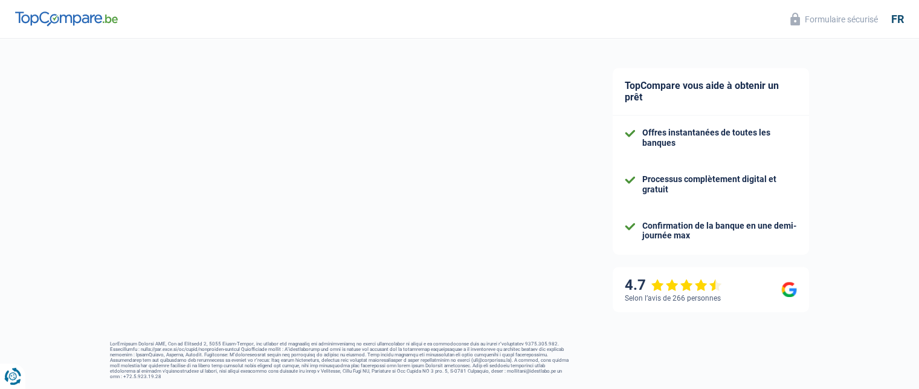
select select "netSalary"
select select "mortgage"
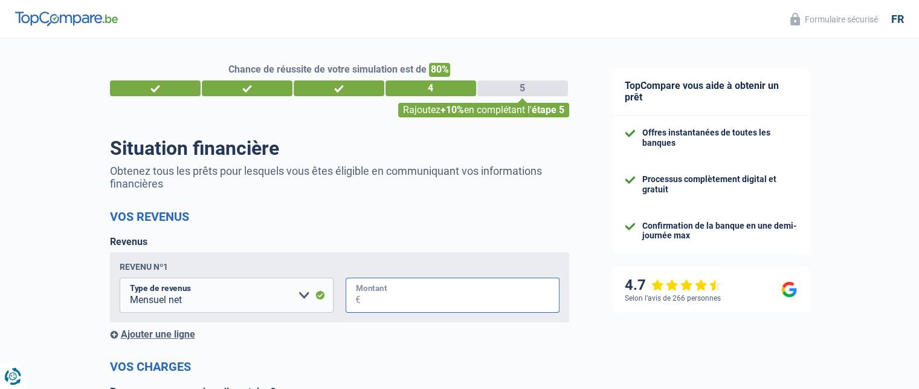
click at [384, 294] on input "Montant" at bounding box center [460, 294] width 199 height 35
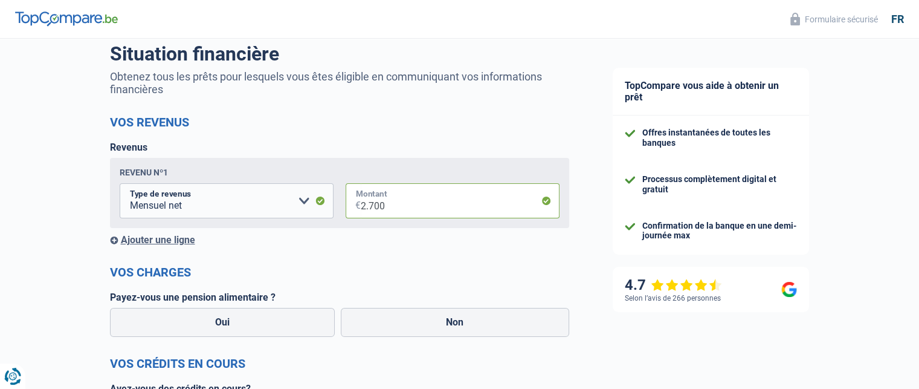
scroll to position [121, 0]
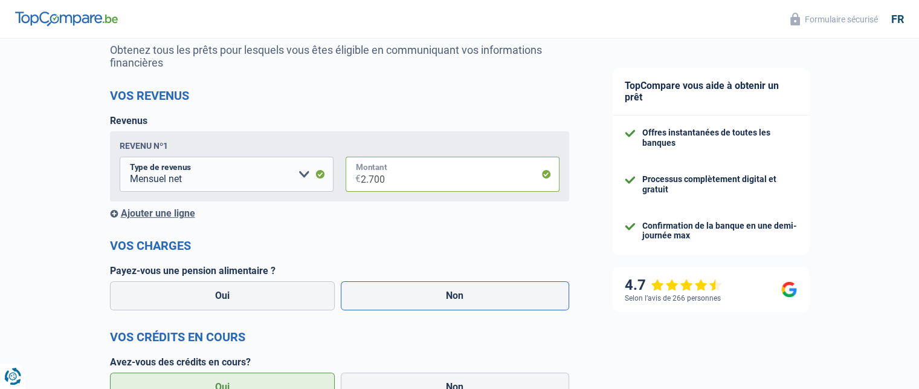
type input "2.700"
click at [382, 297] on label "Non" at bounding box center [455, 295] width 228 height 29
click at [382, 297] on input "Non" at bounding box center [455, 295] width 228 height 29
radio input "true"
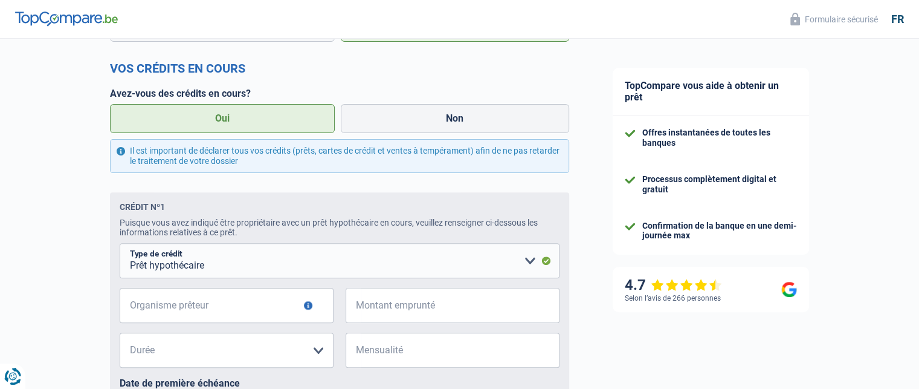
scroll to position [423, 0]
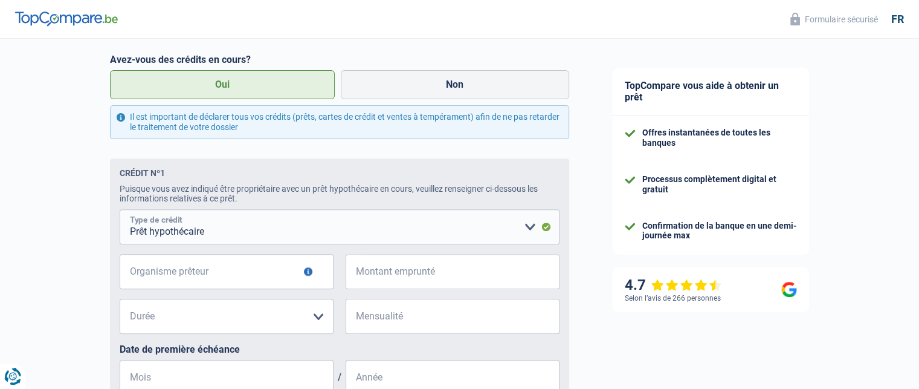
click at [334, 232] on select "Carte ou ouverture de crédit Prêt hypothécaire Vente à tempérament Prêt à tempé…" at bounding box center [340, 226] width 440 height 35
select select "cardOrCredit"
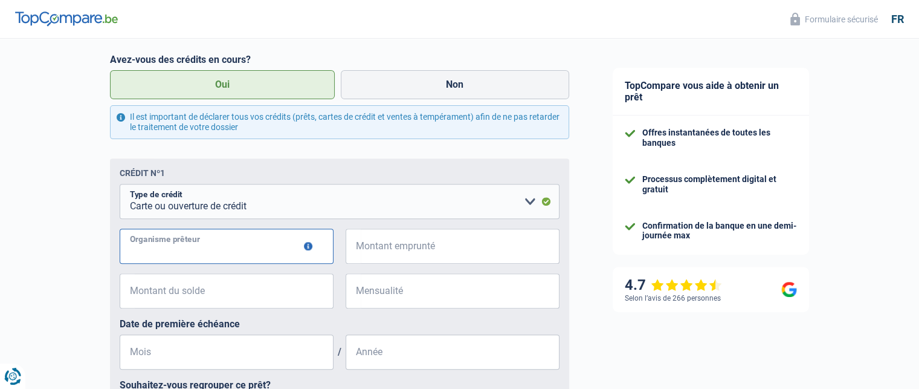
click at [238, 254] on input "Organisme prêteur" at bounding box center [227, 245] width 214 height 35
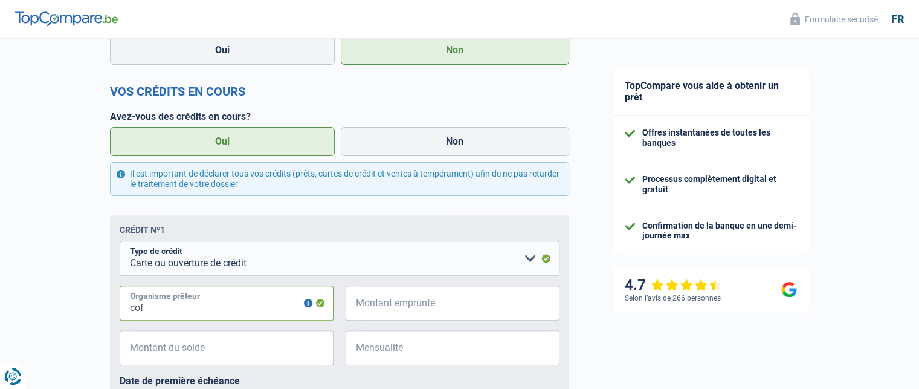
scroll to position [363, 0]
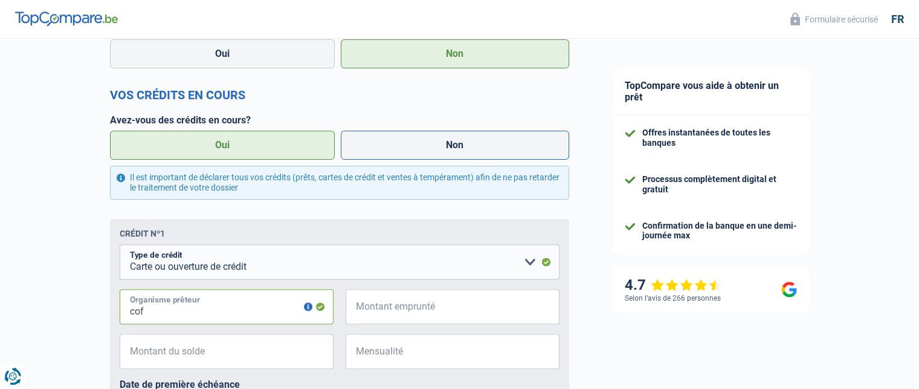
type input "cof"
click at [427, 143] on label "Non" at bounding box center [455, 145] width 228 height 29
click at [427, 143] on input "Non" at bounding box center [455, 145] width 228 height 29
radio input "true"
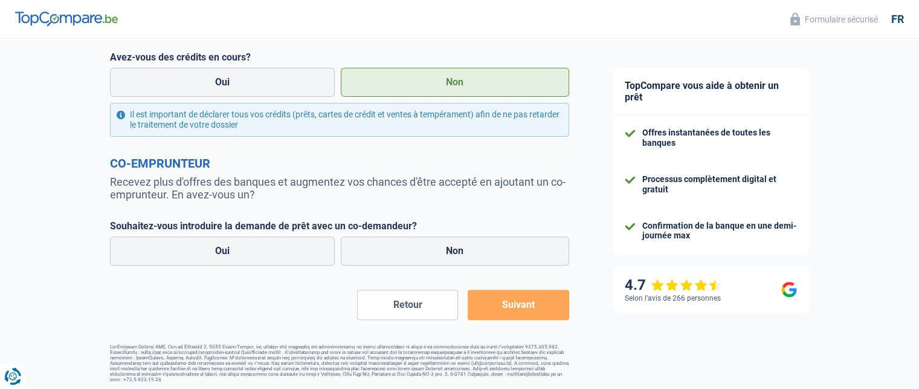
scroll to position [430, 0]
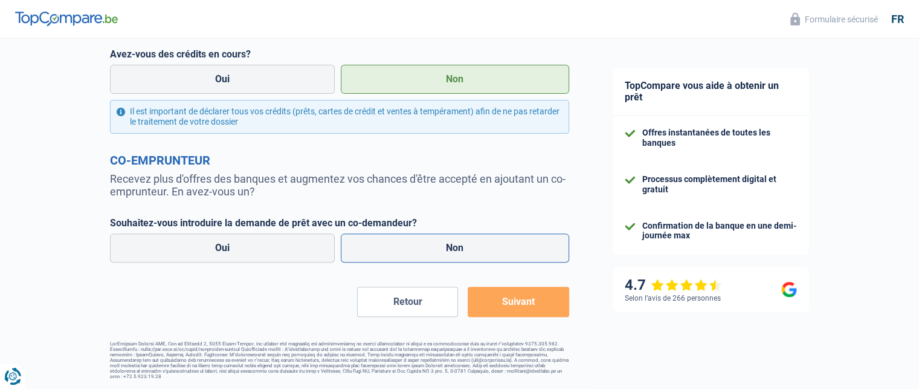
click at [449, 248] on label "Non" at bounding box center [455, 247] width 228 height 29
click at [449, 248] on input "Non" at bounding box center [455, 247] width 228 height 29
radio input "true"
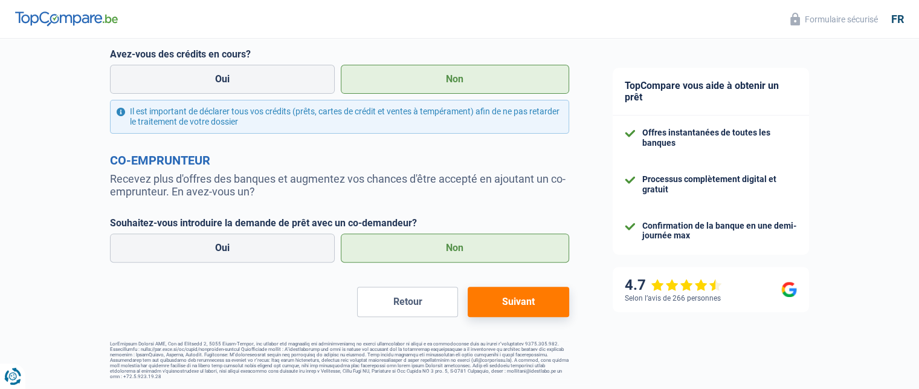
click at [509, 300] on button "Suivant" at bounding box center [518, 301] width 101 height 30
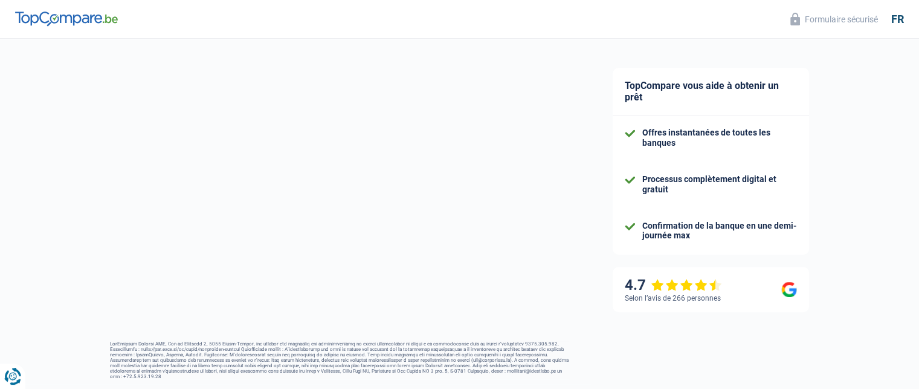
select select "48"
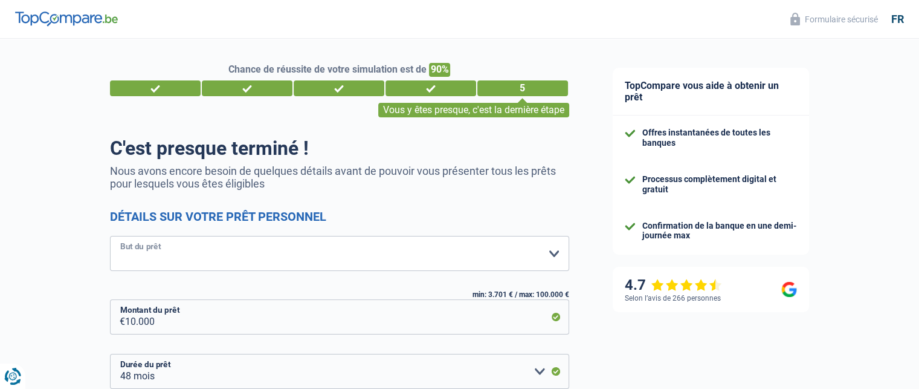
click at [341, 256] on select "Confort maison: meubles, textile, peinture, électroménager, outillage non-profe…" at bounding box center [339, 253] width 459 height 35
select select "familyEvent"
click at [110, 236] on select "Confort maison: meubles, textile, peinture, électroménager, outillage non-profe…" at bounding box center [339, 253] width 459 height 35
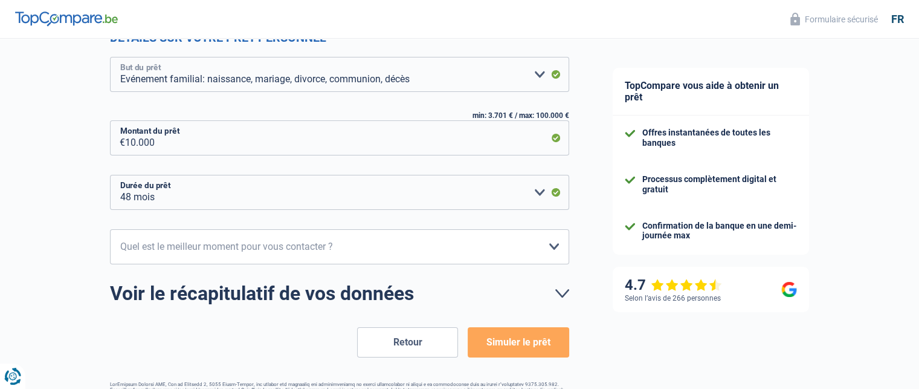
scroll to position [181, 0]
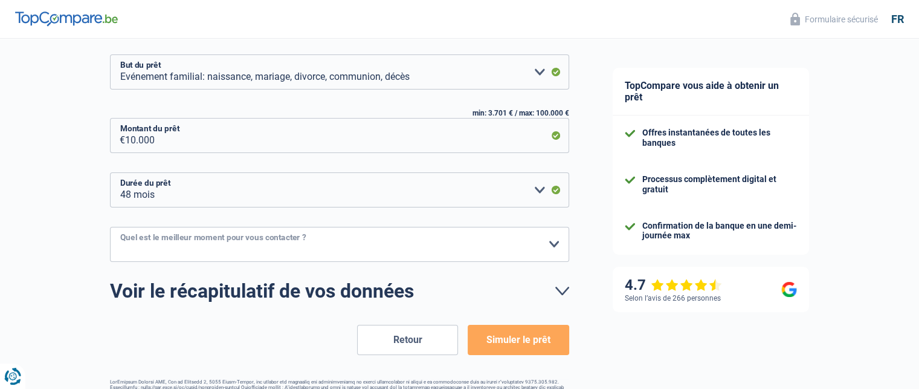
click at [546, 249] on select "10h-12h 12h-14h 14h-16h 16h-18h Veuillez sélectionner une option" at bounding box center [339, 244] width 459 height 35
select select "16-18"
click at [110, 227] on select "10h-12h 12h-14h 14h-16h 16h-18h Veuillez sélectionner une option" at bounding box center [339, 244] width 459 height 35
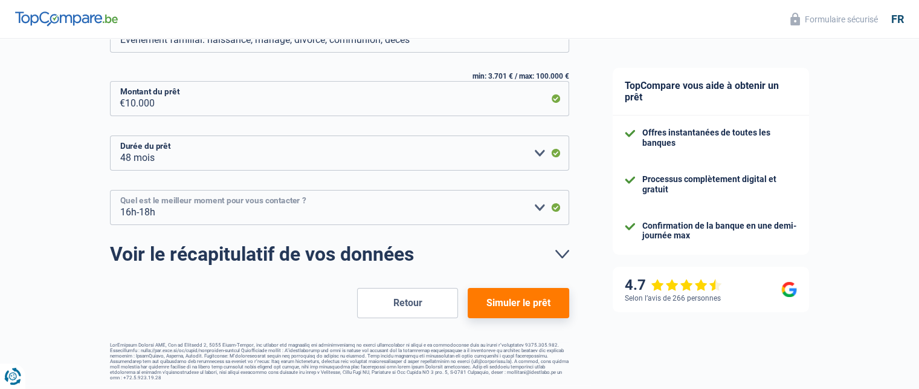
scroll to position [219, 0]
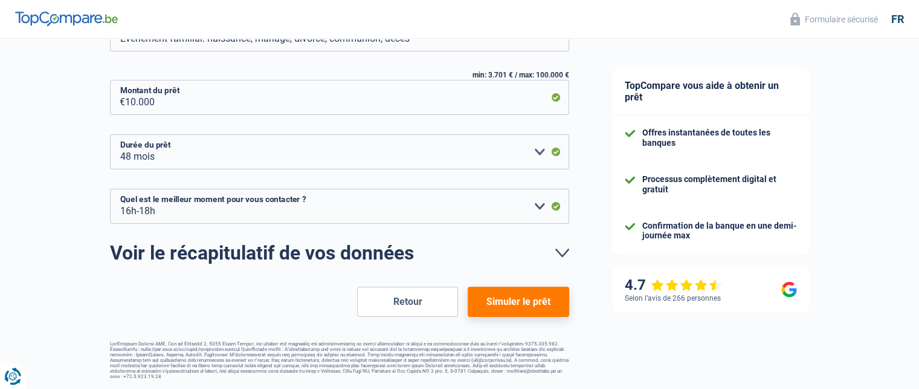
click at [512, 309] on button "Simuler le prêt" at bounding box center [518, 301] width 101 height 30
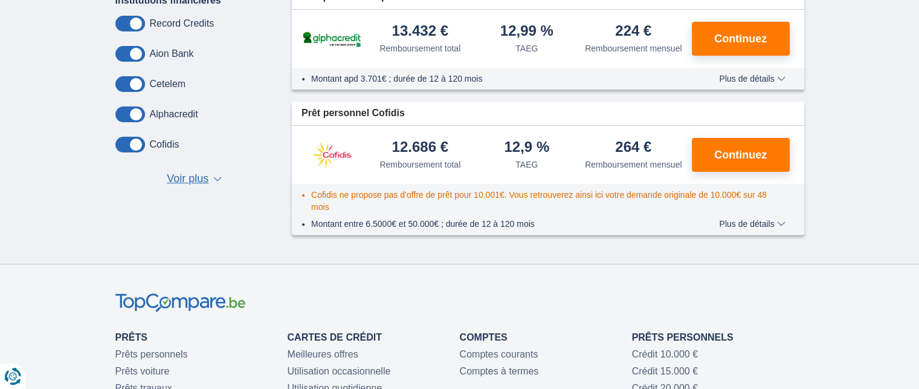
scroll to position [423, 0]
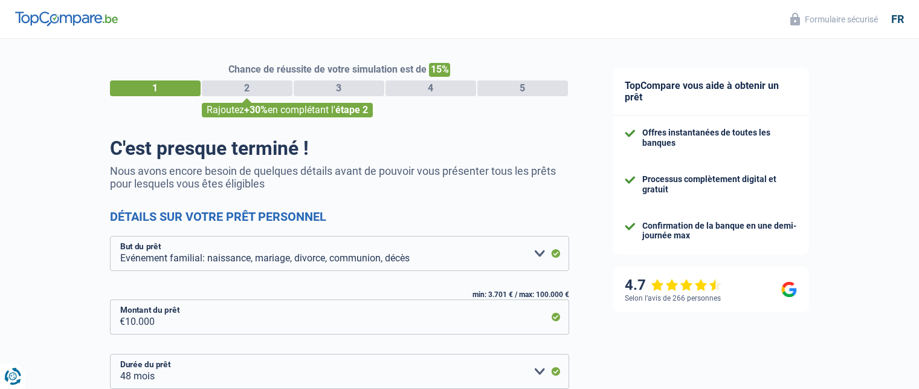
select select "familyEvent"
select select "48"
select select "16-18"
select select "familyEvent"
select select "48"
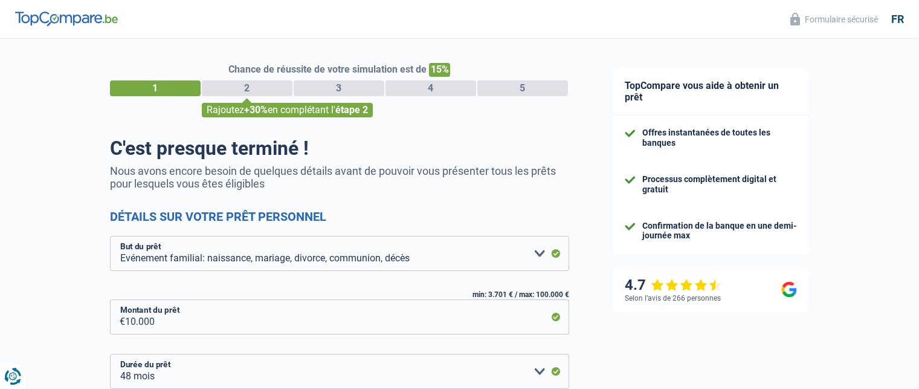
select select "16-18"
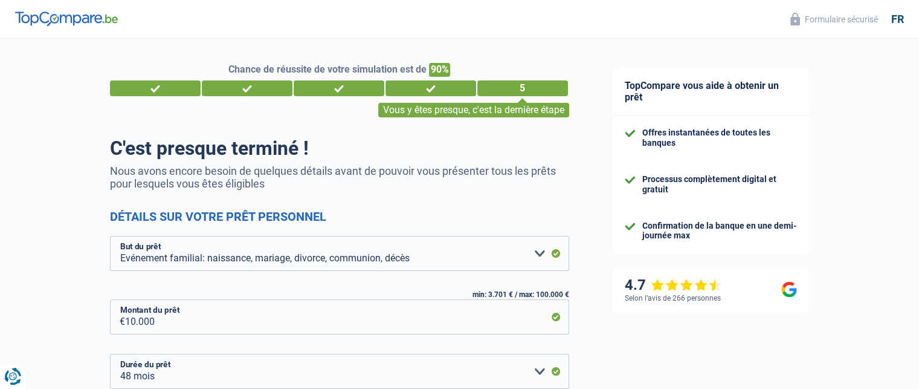
scroll to position [219, 0]
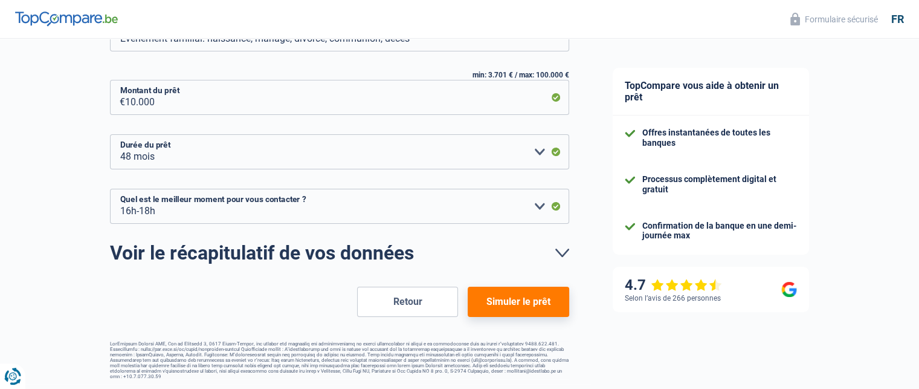
click at [507, 308] on button "Simuler le prêt" at bounding box center [518, 301] width 101 height 30
